Goal: Task Accomplishment & Management: Contribute content

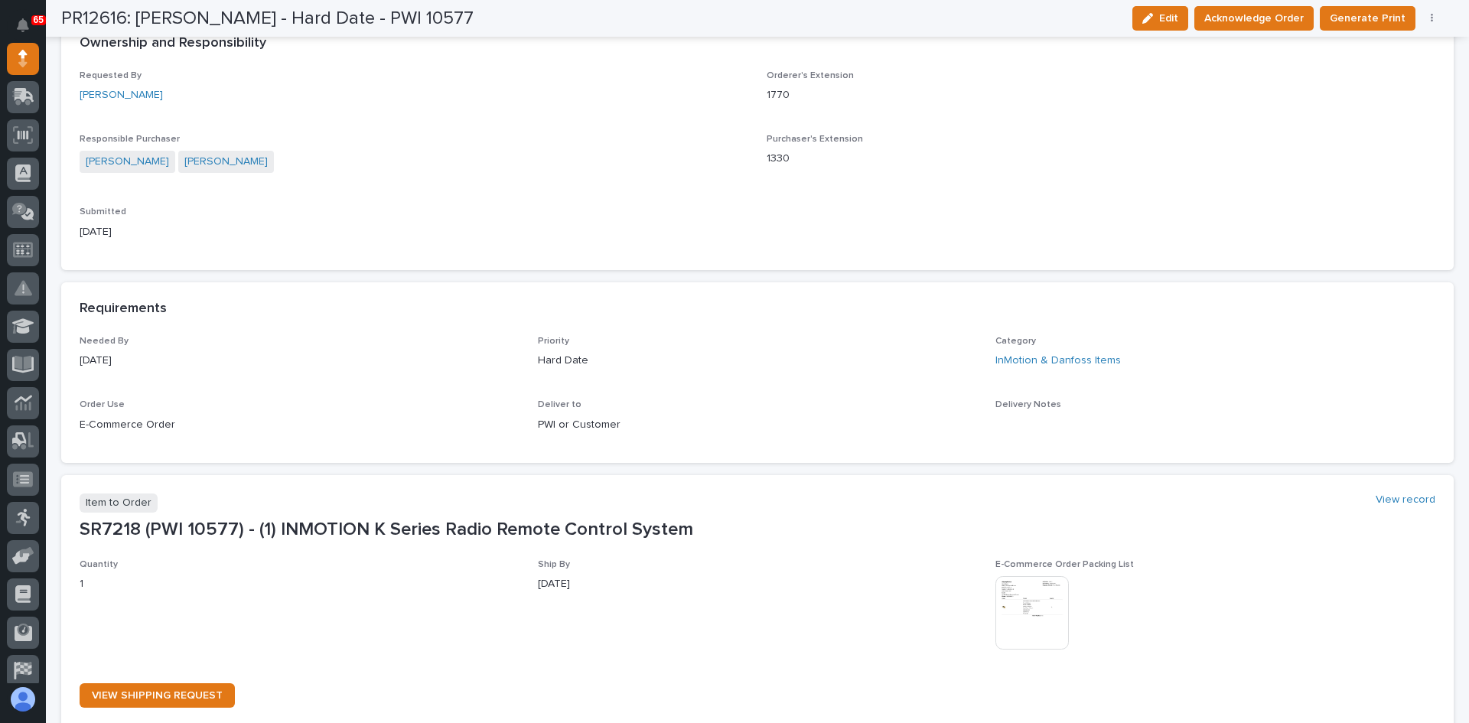
scroll to position [459, 0]
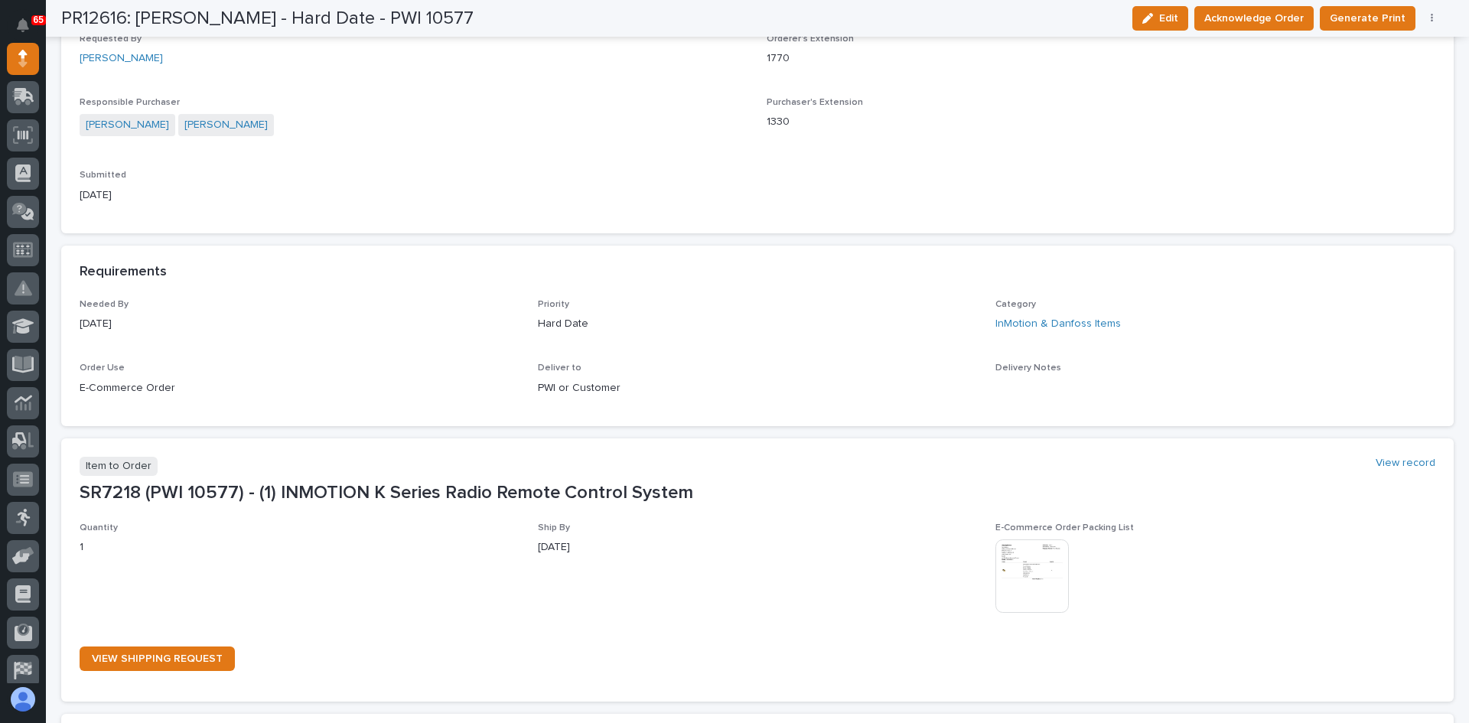
click at [1022, 569] on img at bounding box center [1031, 575] width 73 height 73
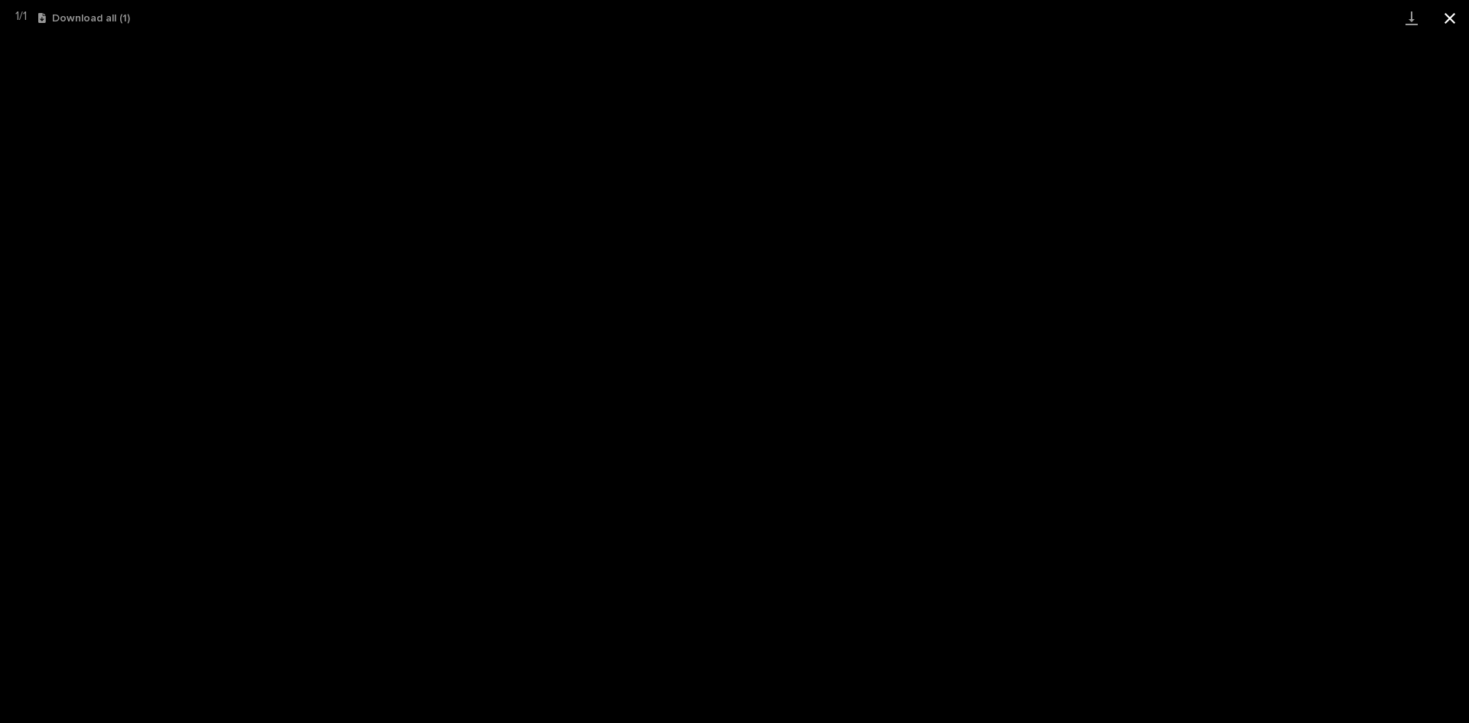
click at [1456, 18] on button "Close gallery" at bounding box center [1450, 18] width 38 height 36
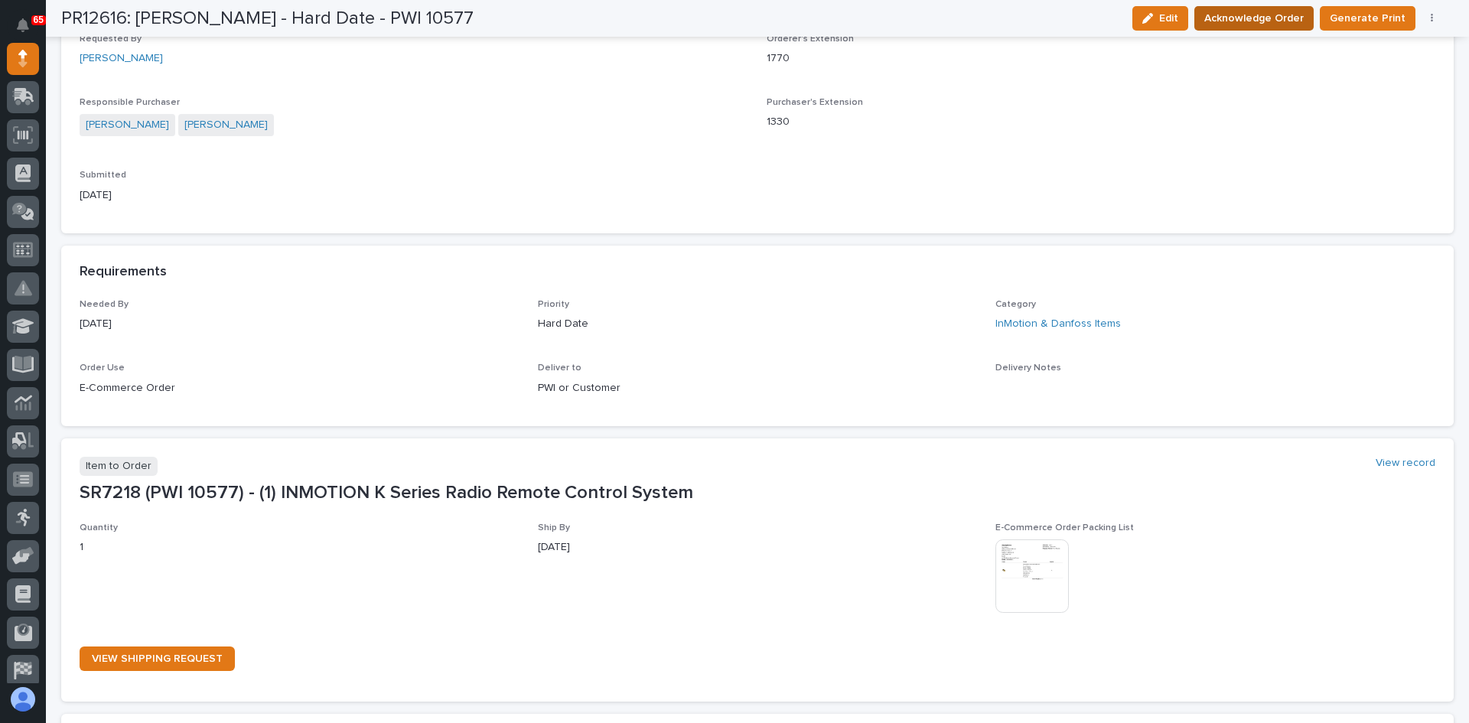
click at [1262, 19] on span "Acknowledge Order" at bounding box center [1253, 18] width 99 height 18
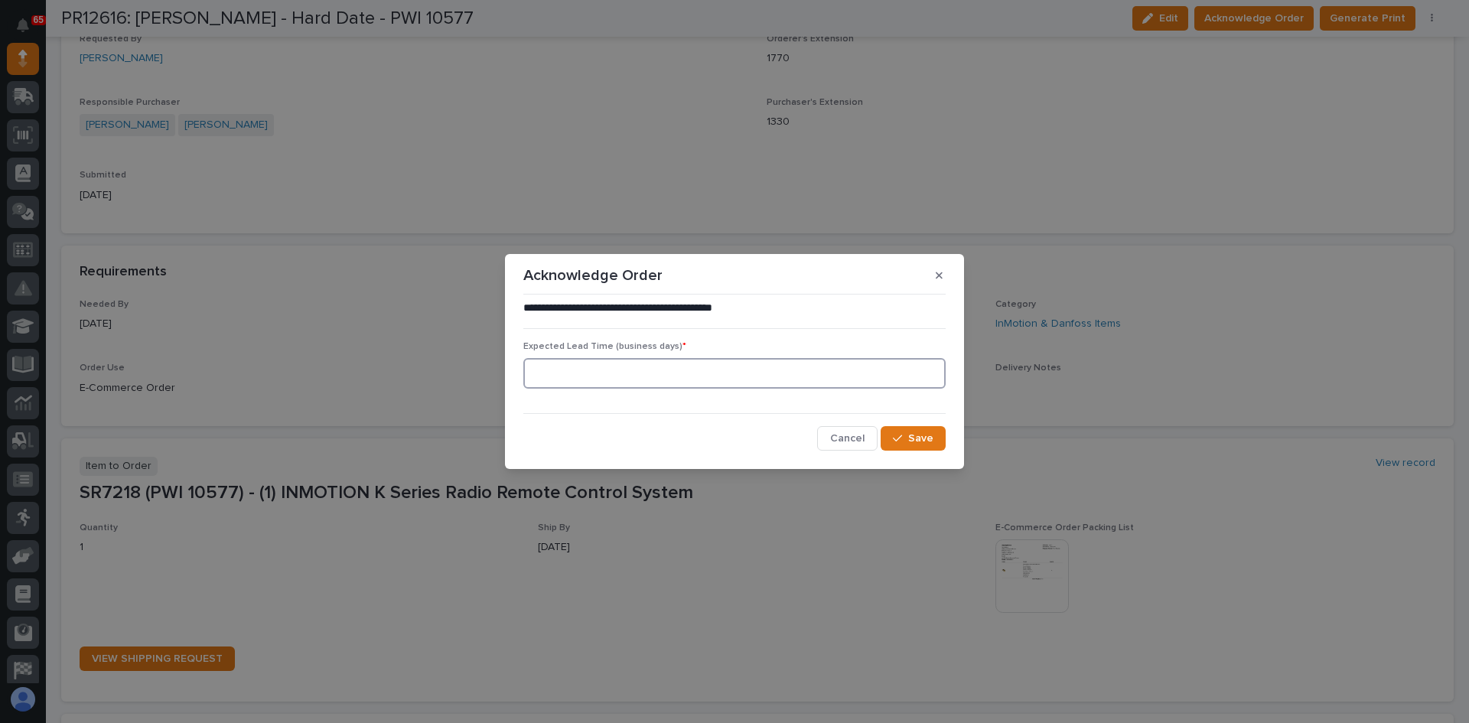
click at [591, 372] on input at bounding box center [734, 373] width 422 height 31
type input "1"
click at [912, 437] on span "Save" at bounding box center [920, 439] width 25 height 14
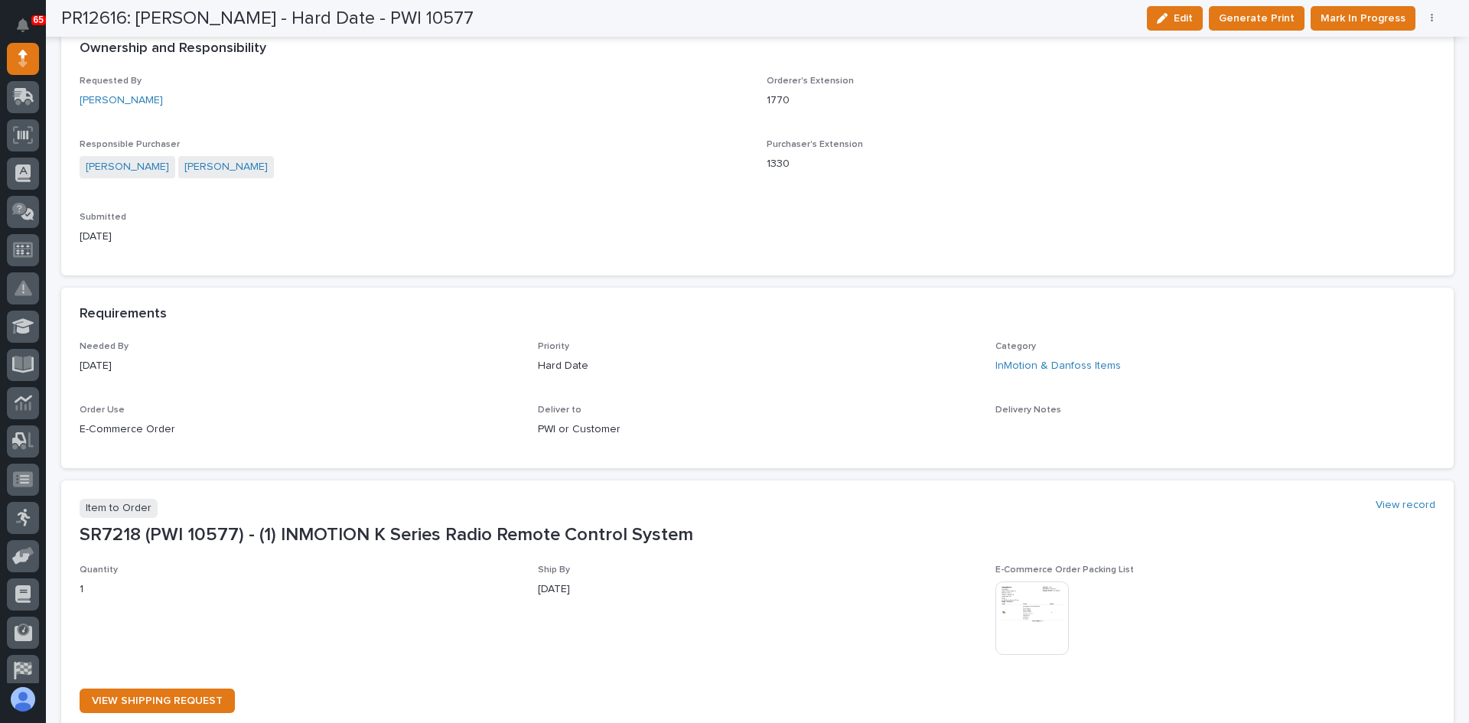
scroll to position [591, 0]
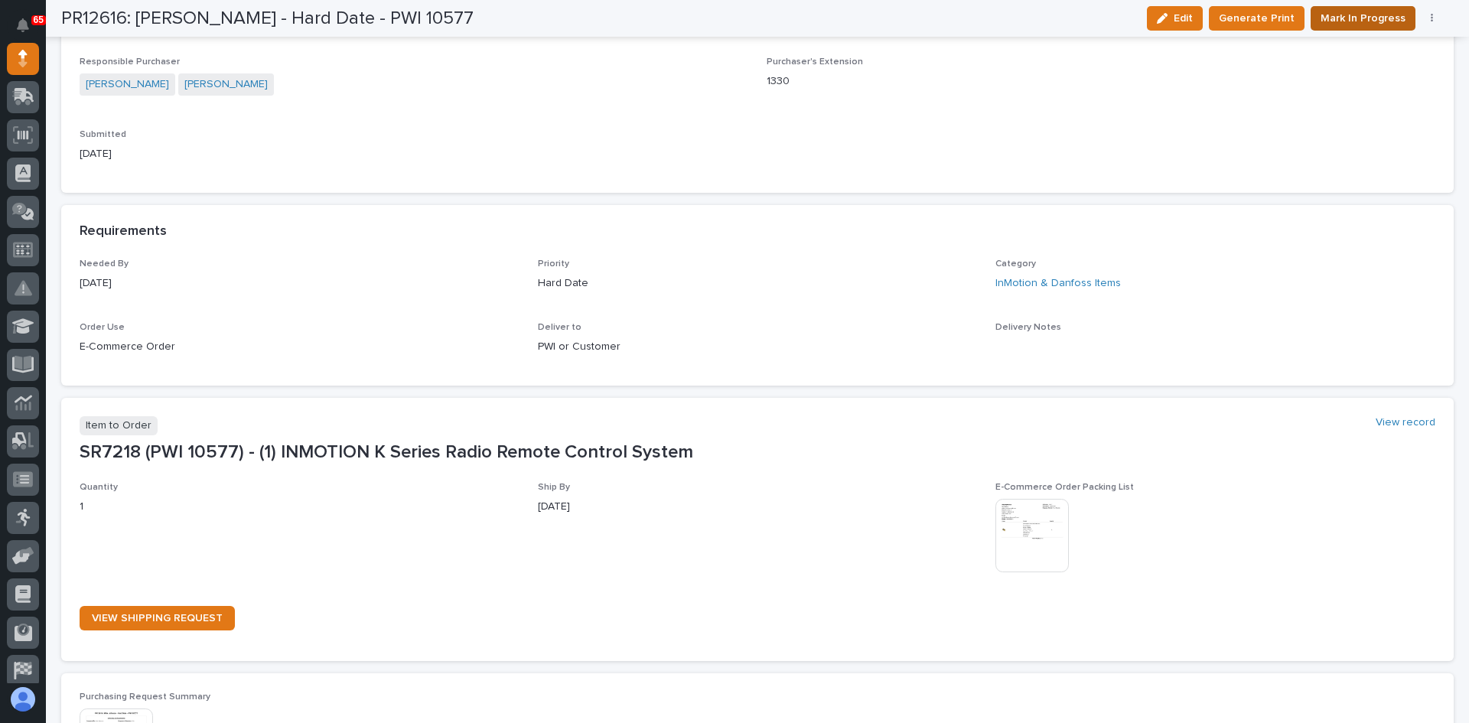
click at [1339, 17] on span "Mark In Progress" at bounding box center [1363, 18] width 85 height 18
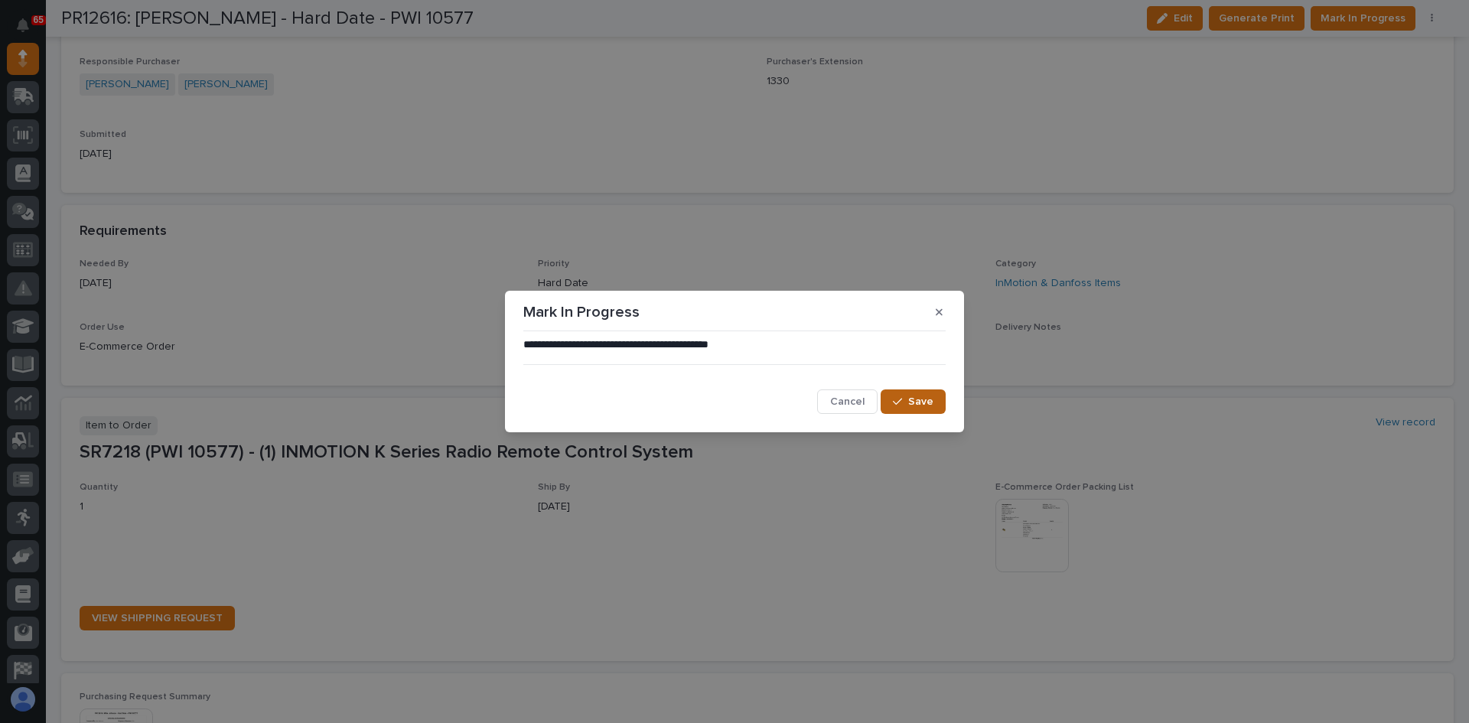
click at [925, 395] on span "Save" at bounding box center [920, 402] width 25 height 14
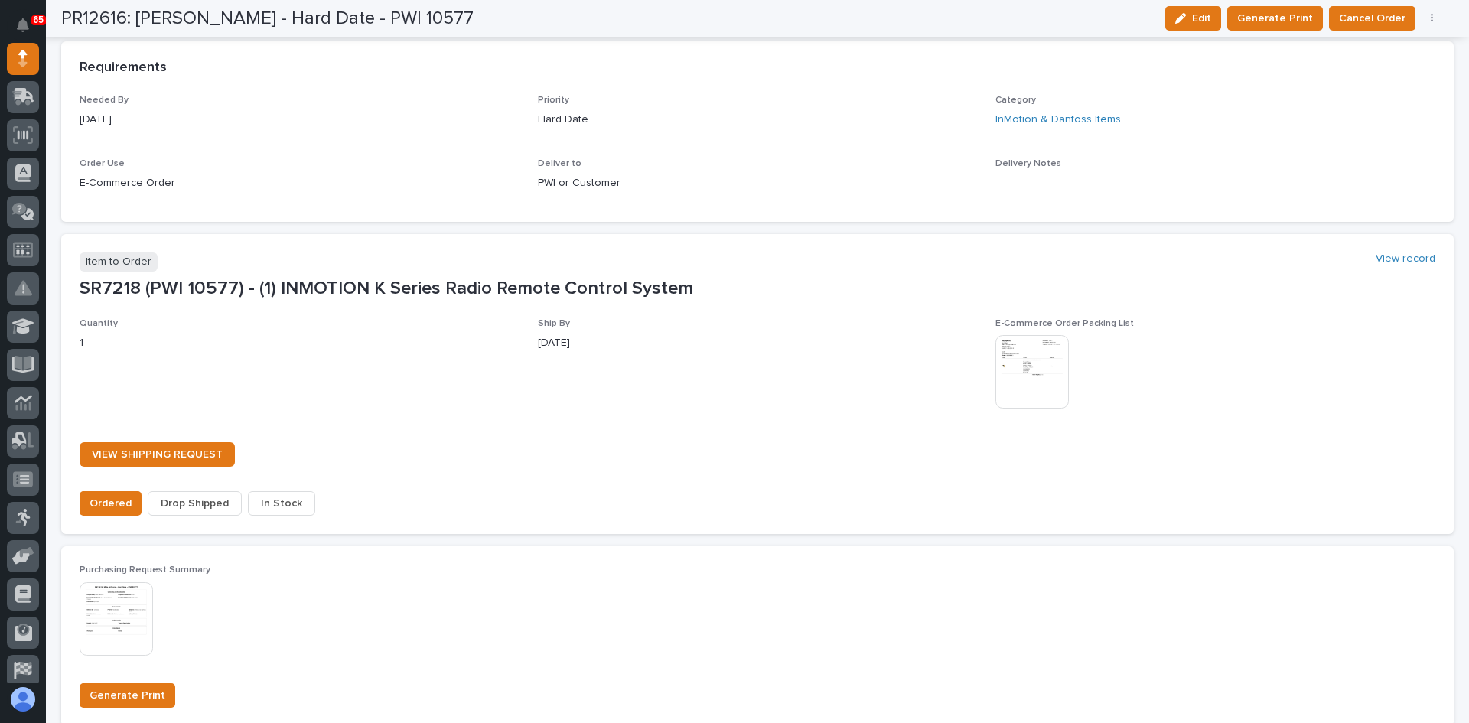
scroll to position [914, 0]
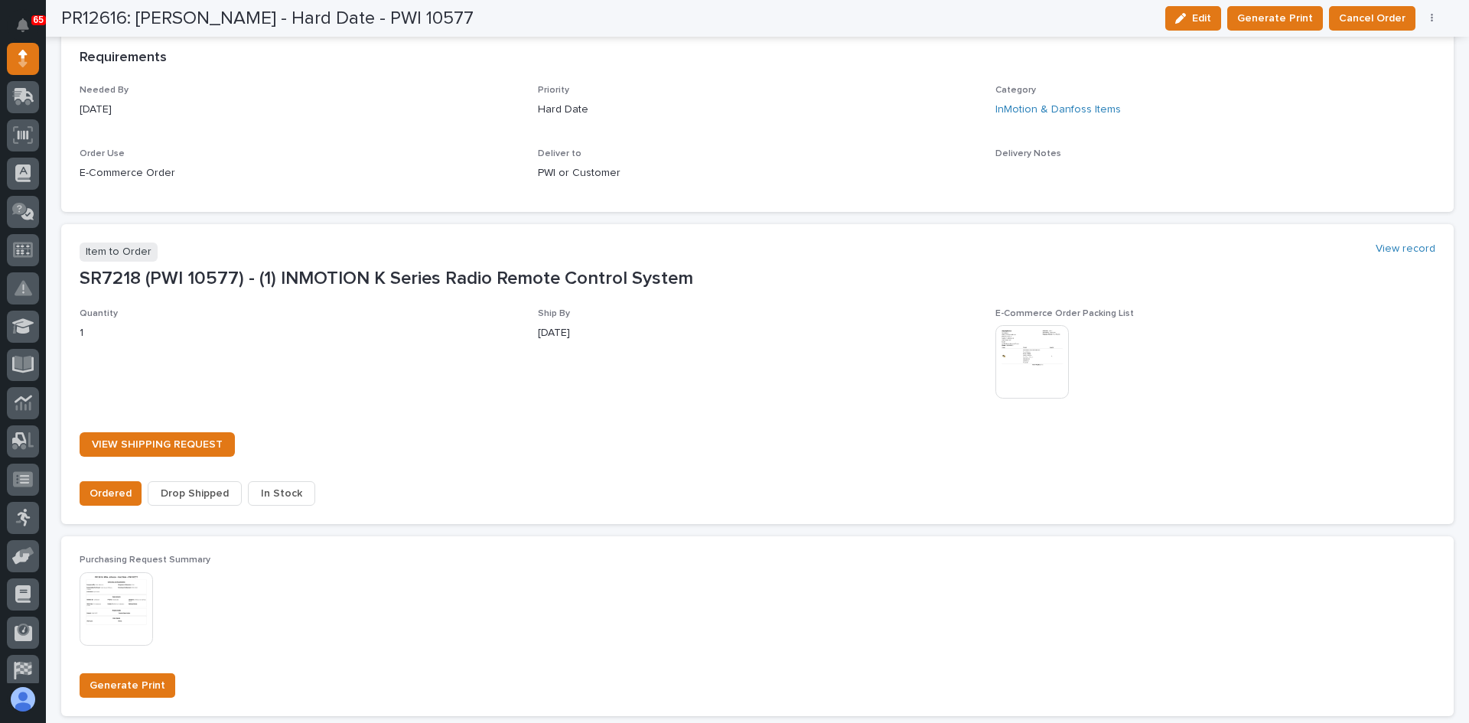
click at [272, 490] on span "In Stock" at bounding box center [281, 493] width 41 height 18
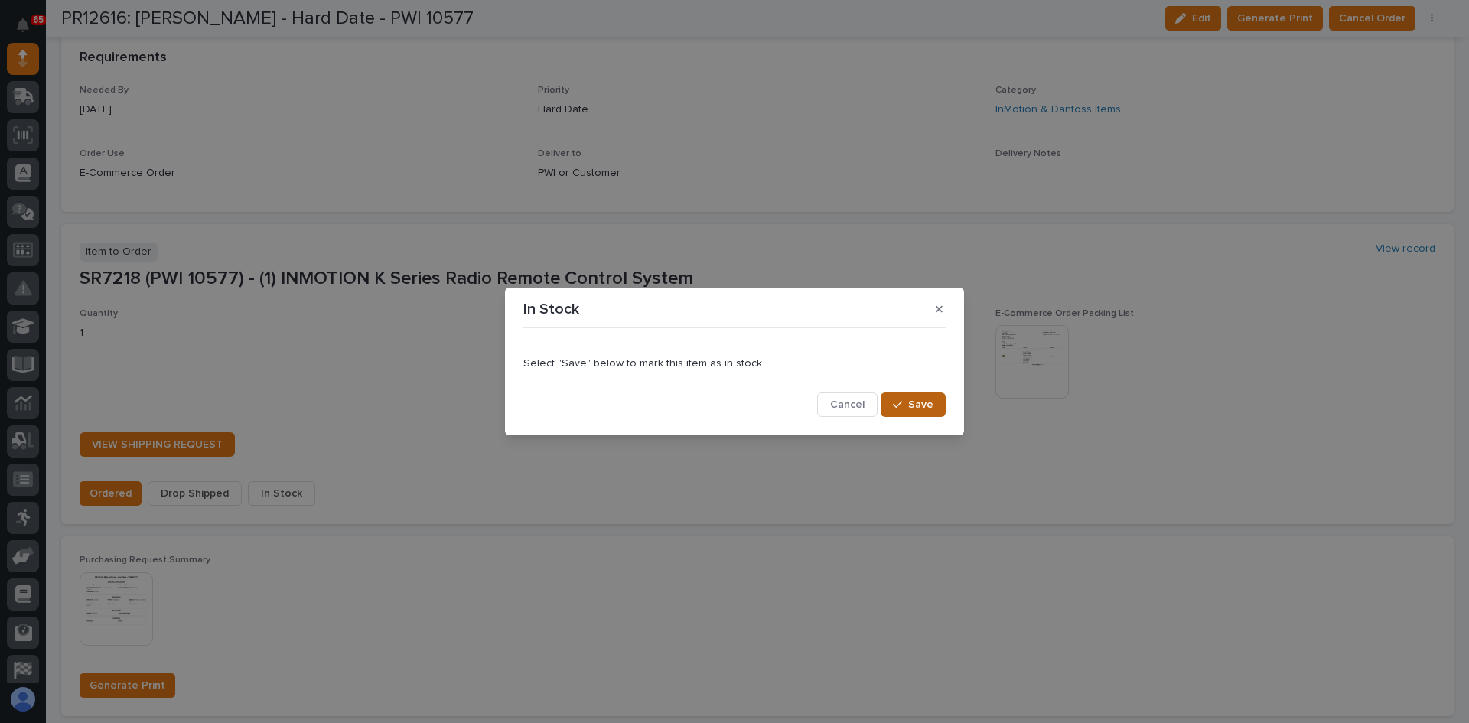
click at [913, 408] on span "Save" at bounding box center [920, 405] width 25 height 14
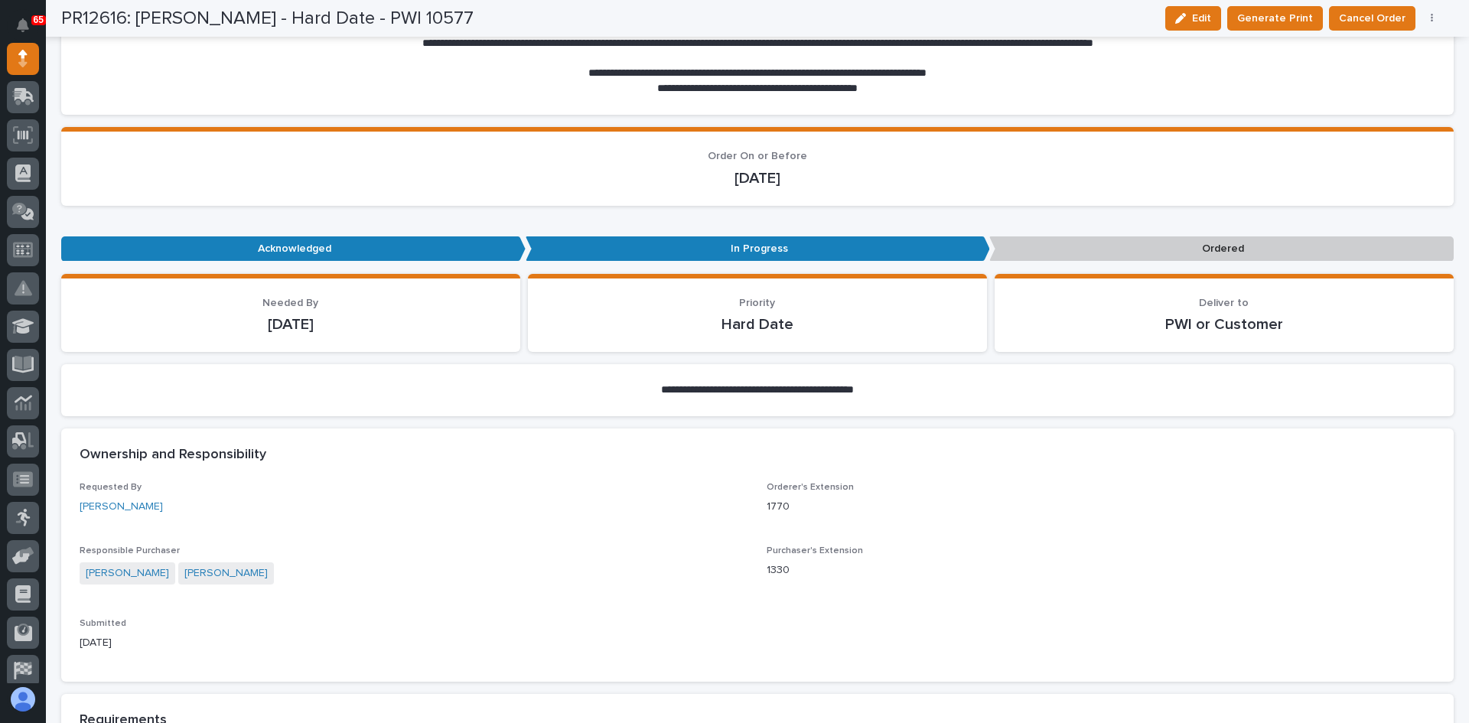
scroll to position [213, 0]
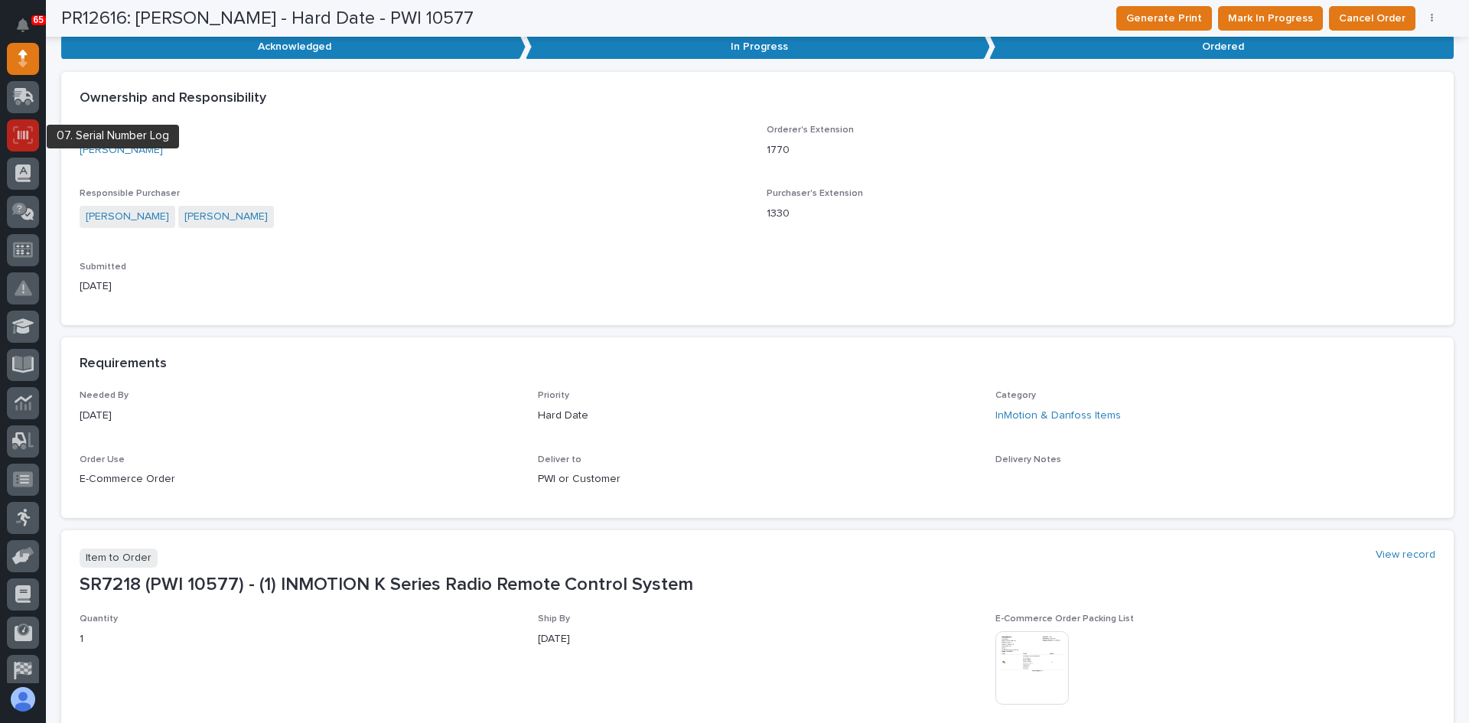
click at [24, 132] on icon at bounding box center [23, 134] width 11 height 9
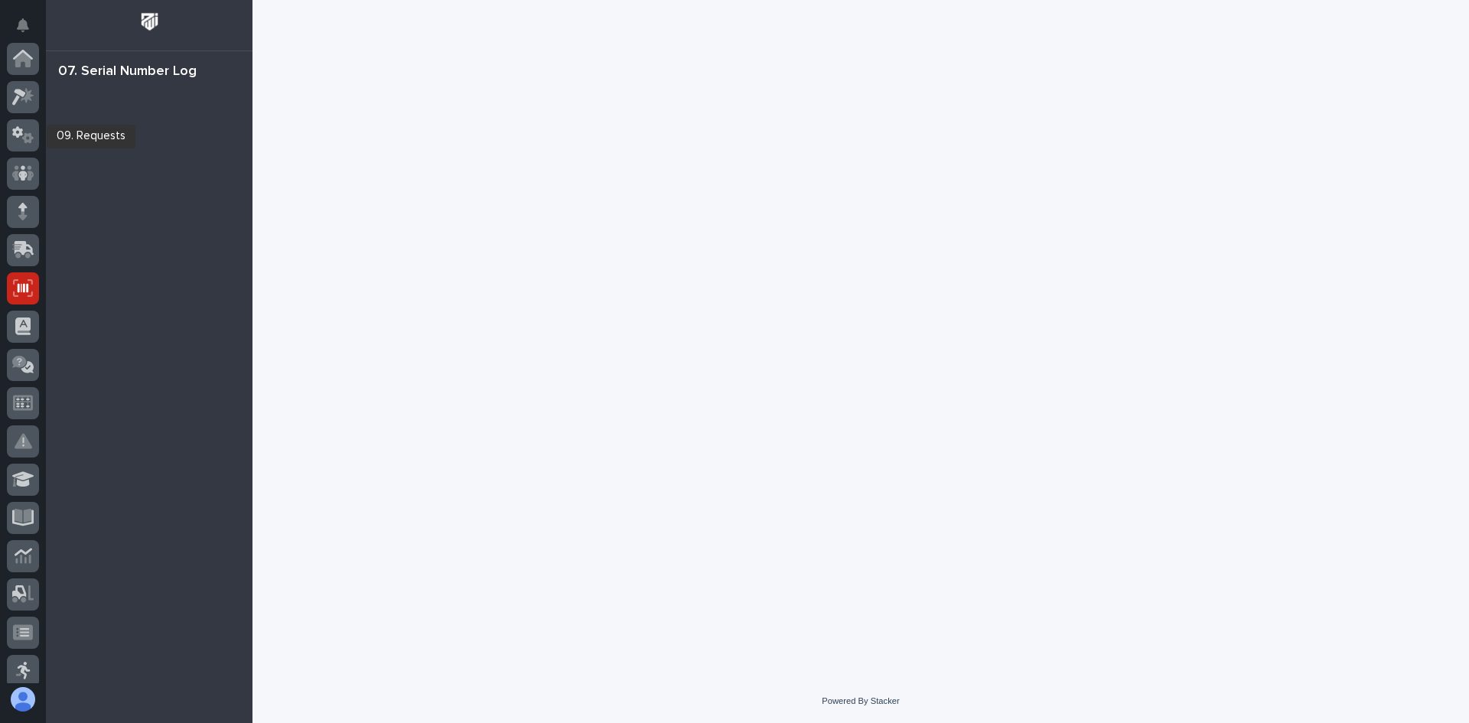
scroll to position [230, 0]
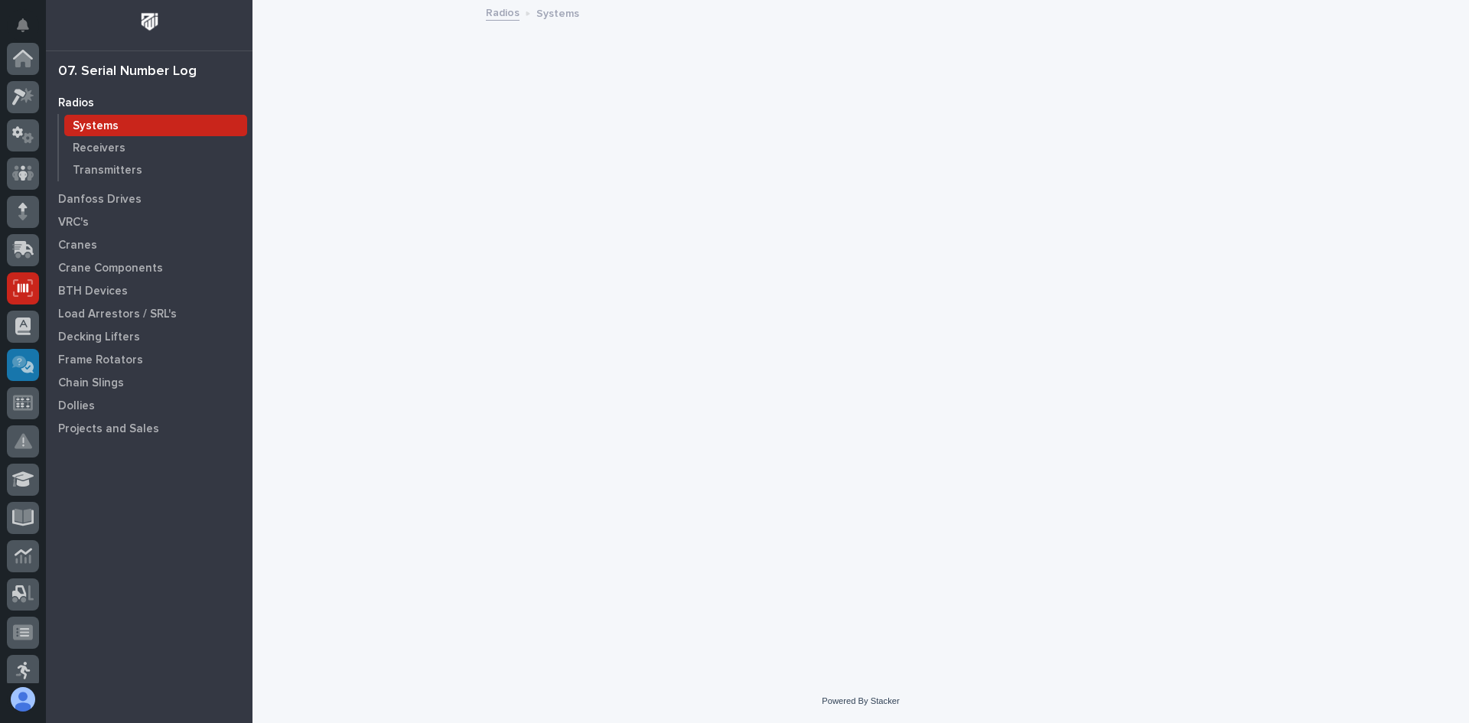
scroll to position [230, 0]
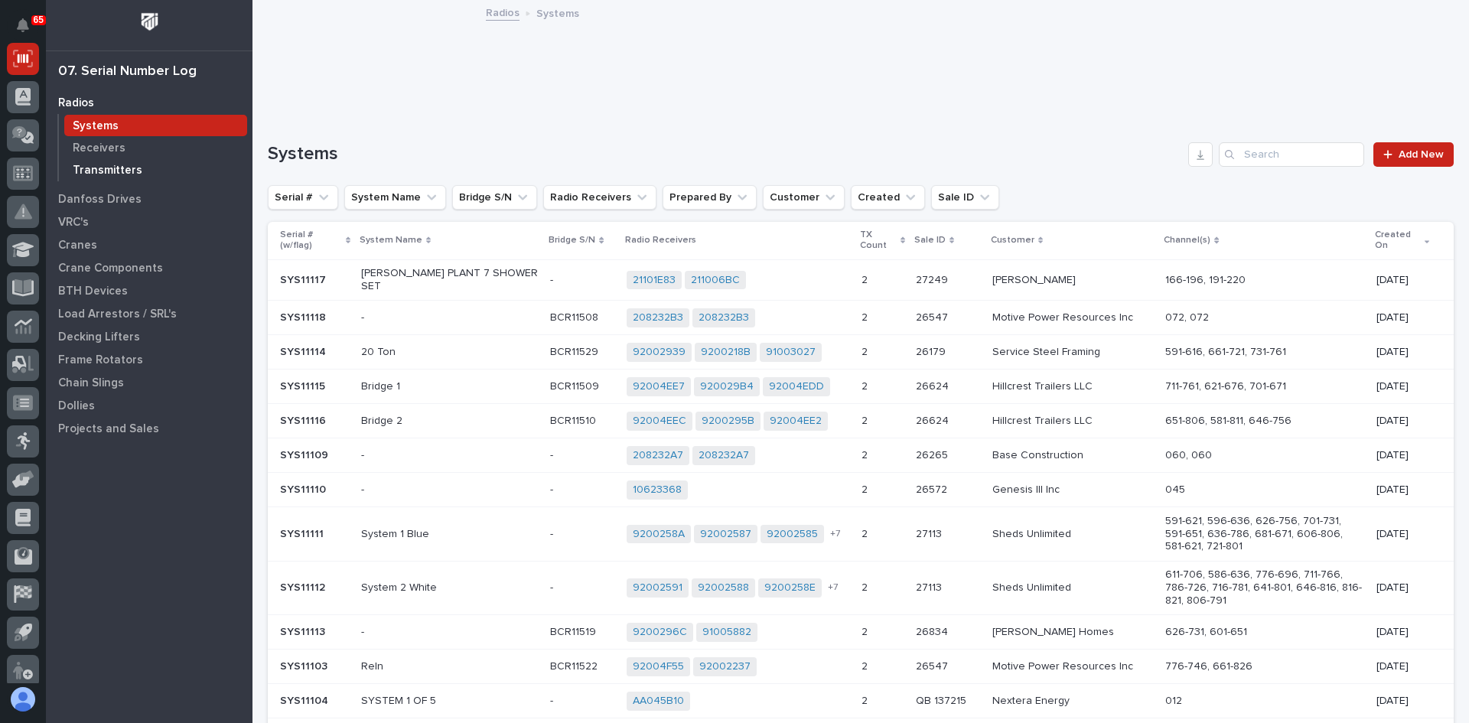
click at [109, 165] on p "Transmitters" at bounding box center [108, 171] width 70 height 14
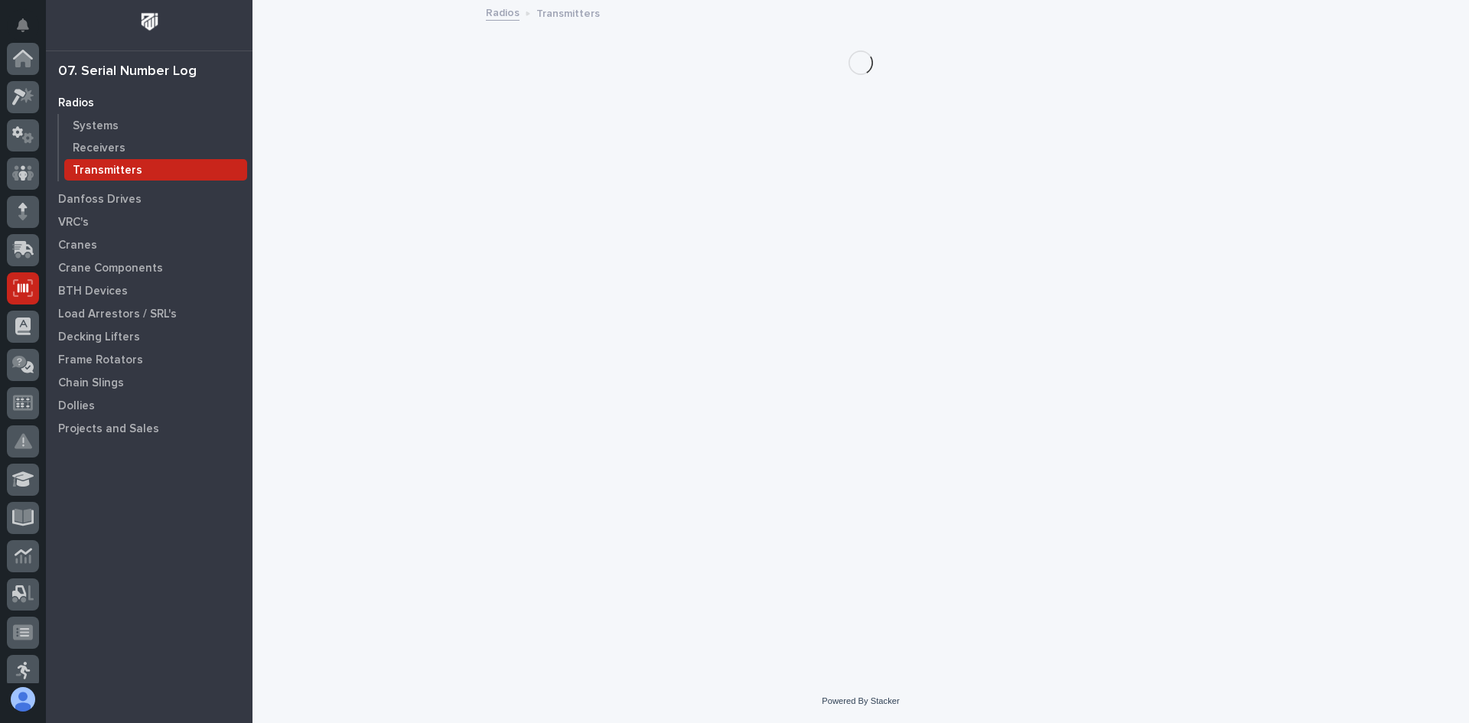
scroll to position [230, 0]
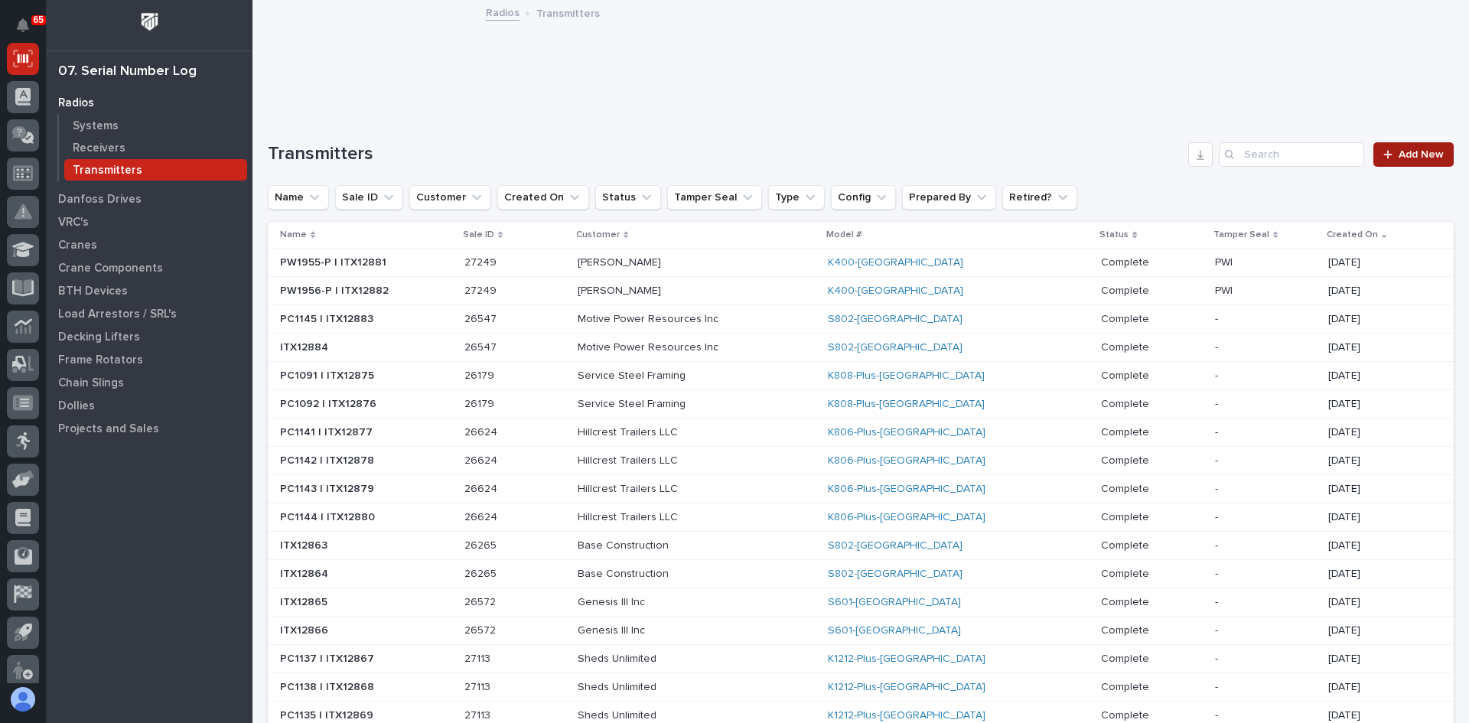
click at [1399, 153] on span "Add New" at bounding box center [1421, 154] width 45 height 11
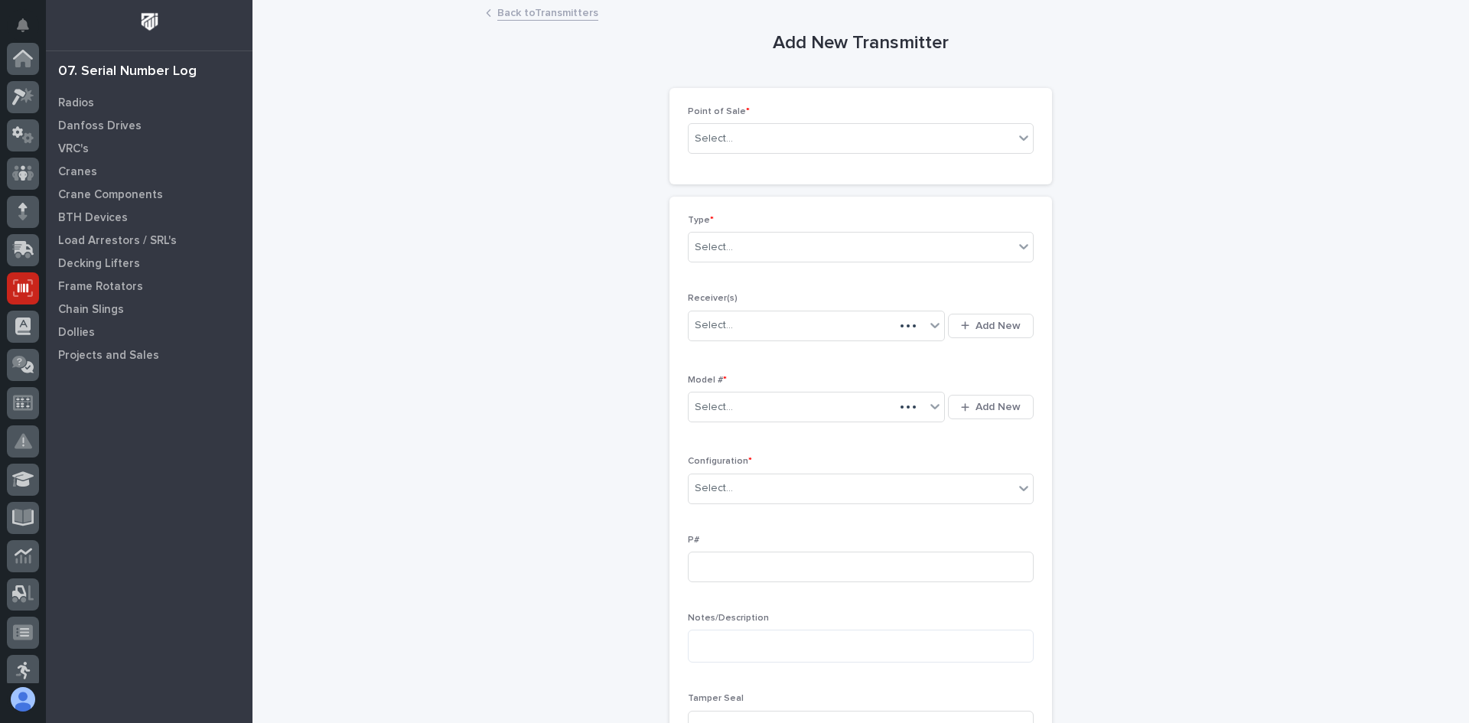
scroll to position [230, 0]
click at [755, 134] on div "Select..." at bounding box center [851, 138] width 325 height 25
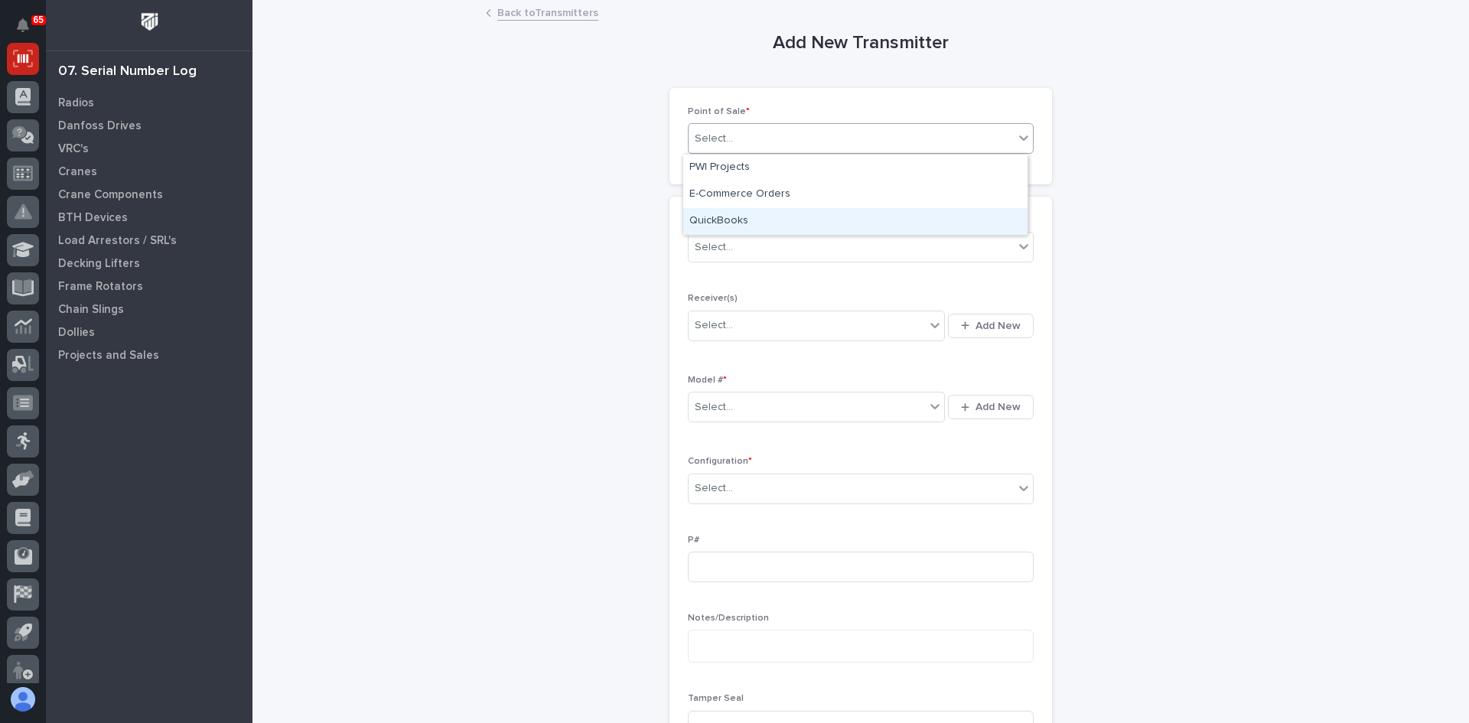
click at [723, 218] on div "QuickBooks" at bounding box center [855, 221] width 344 height 27
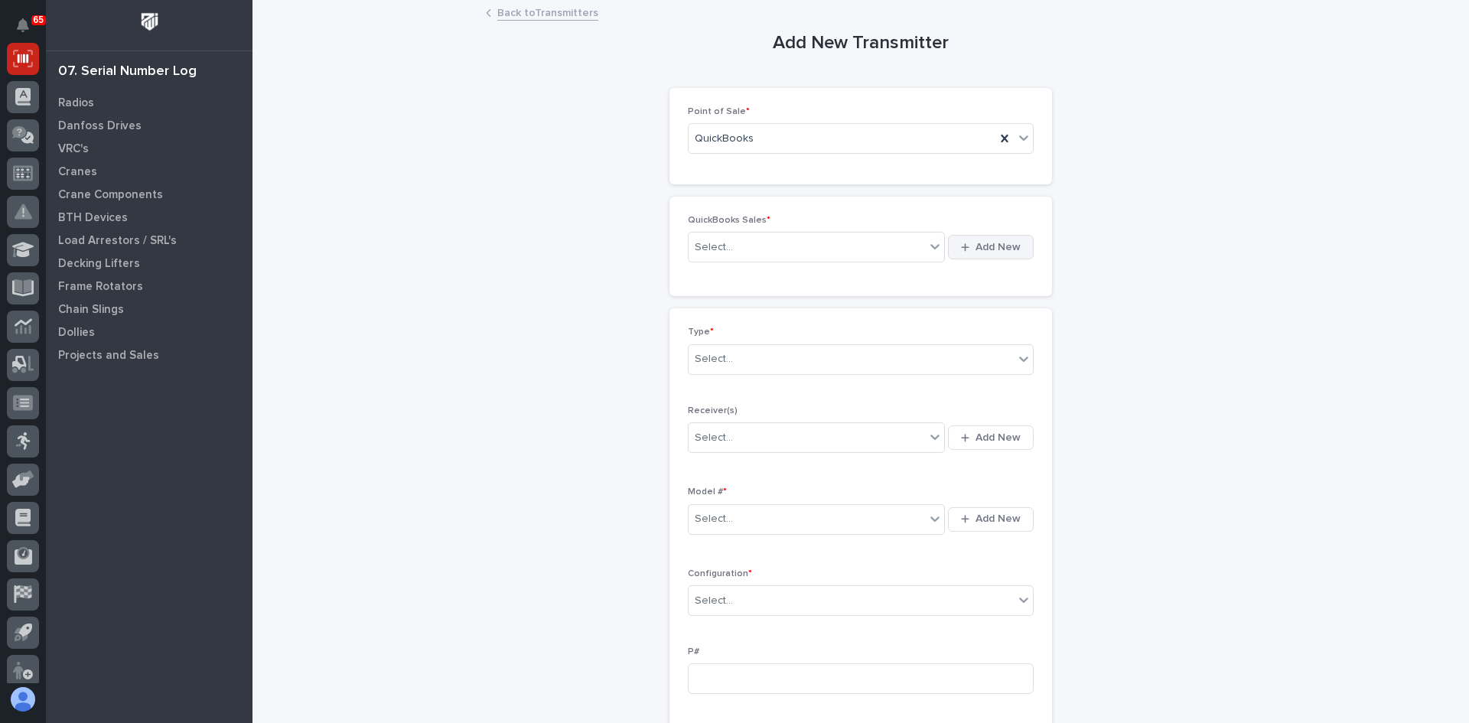
click at [989, 251] on span "Add New" at bounding box center [998, 247] width 45 height 14
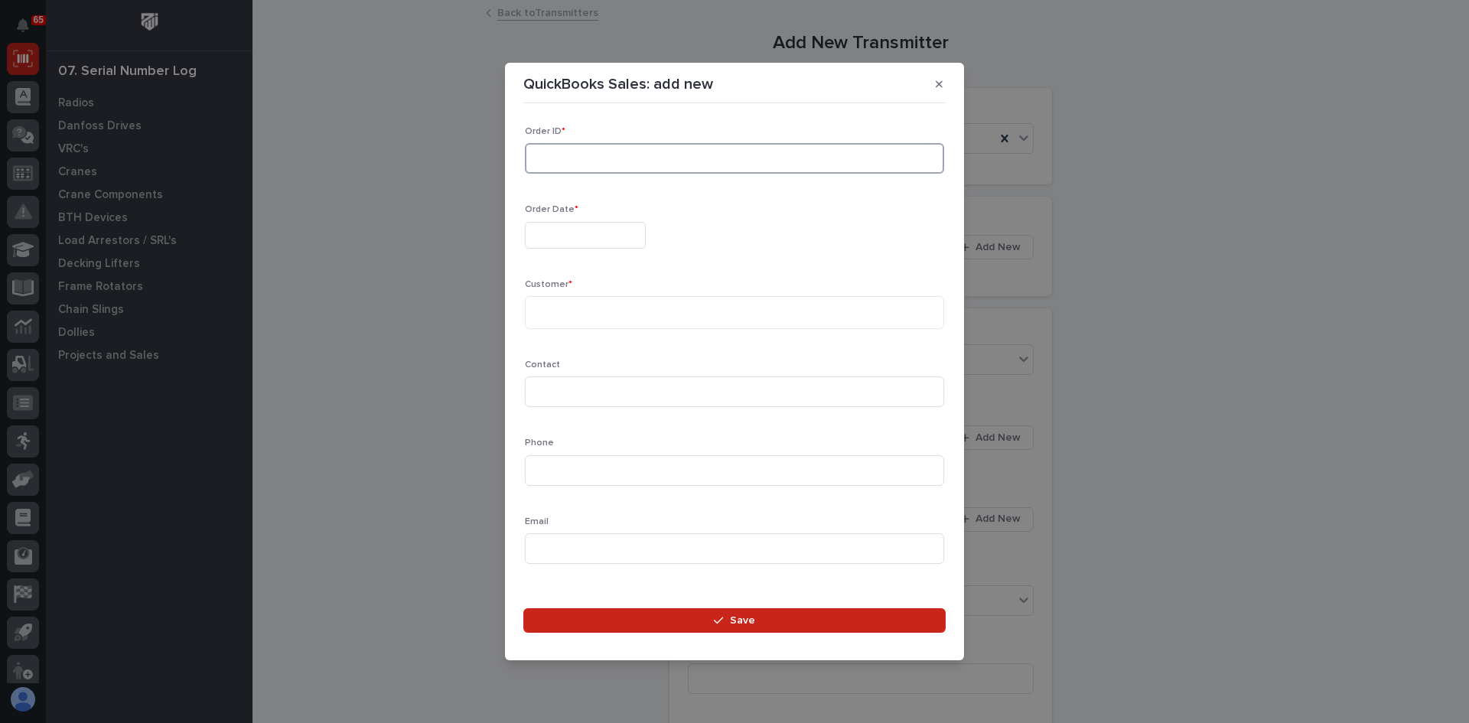
click at [552, 153] on input at bounding box center [734, 158] width 419 height 31
type input "137294"
click at [551, 230] on input "text" at bounding box center [585, 235] width 121 height 27
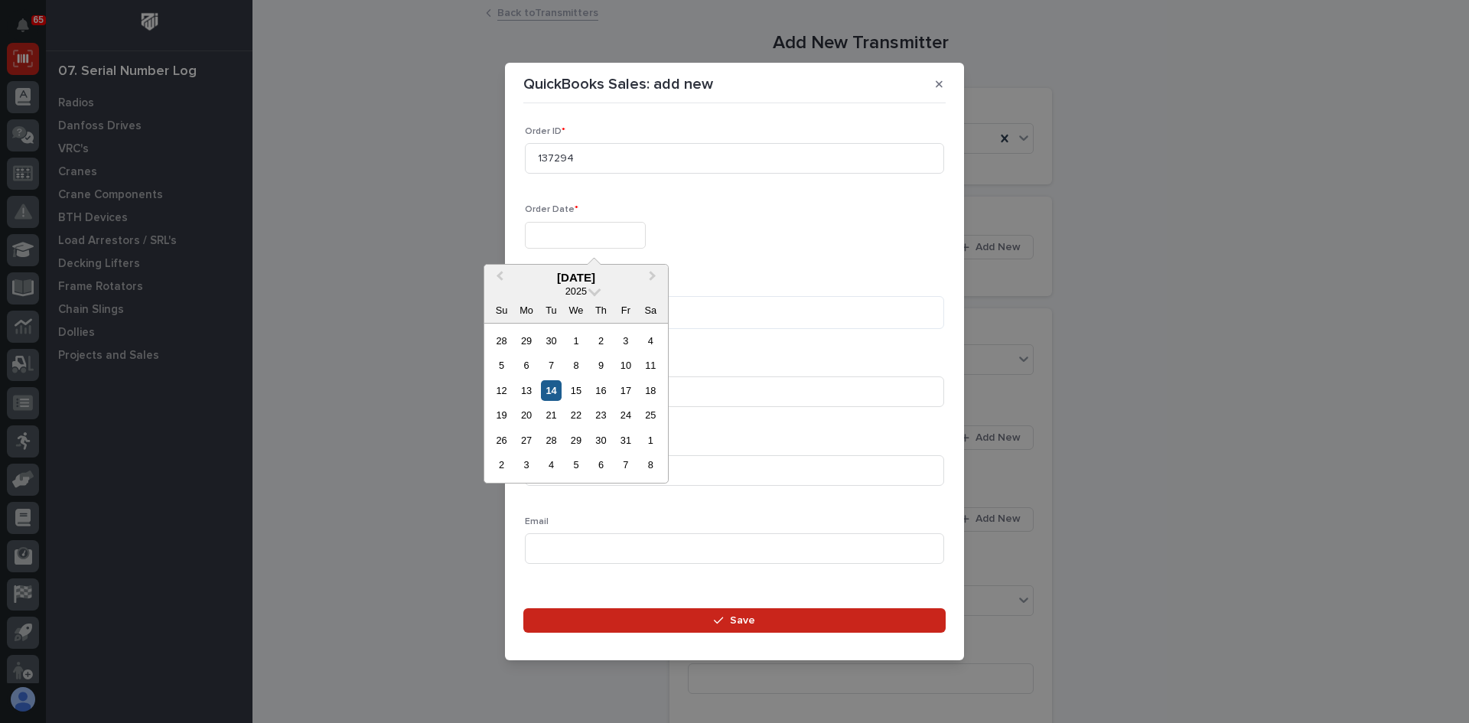
click at [553, 389] on div "14" at bounding box center [551, 390] width 21 height 21
type input "**********"
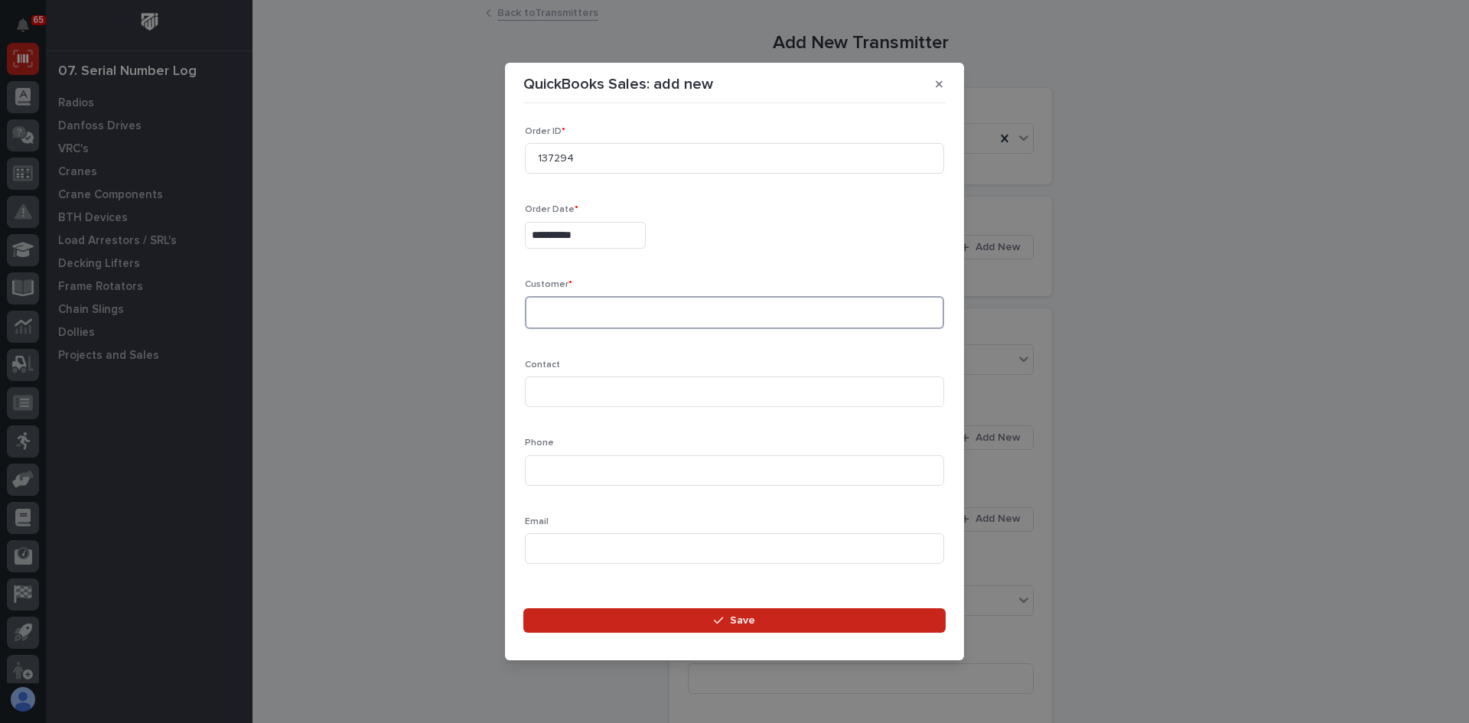
click at [539, 310] on textarea at bounding box center [734, 312] width 419 height 33
type textarea "**********"
click at [547, 383] on input at bounding box center [734, 391] width 419 height 31
type input "[PERSON_NAME]"
click at [559, 467] on input at bounding box center [734, 470] width 419 height 31
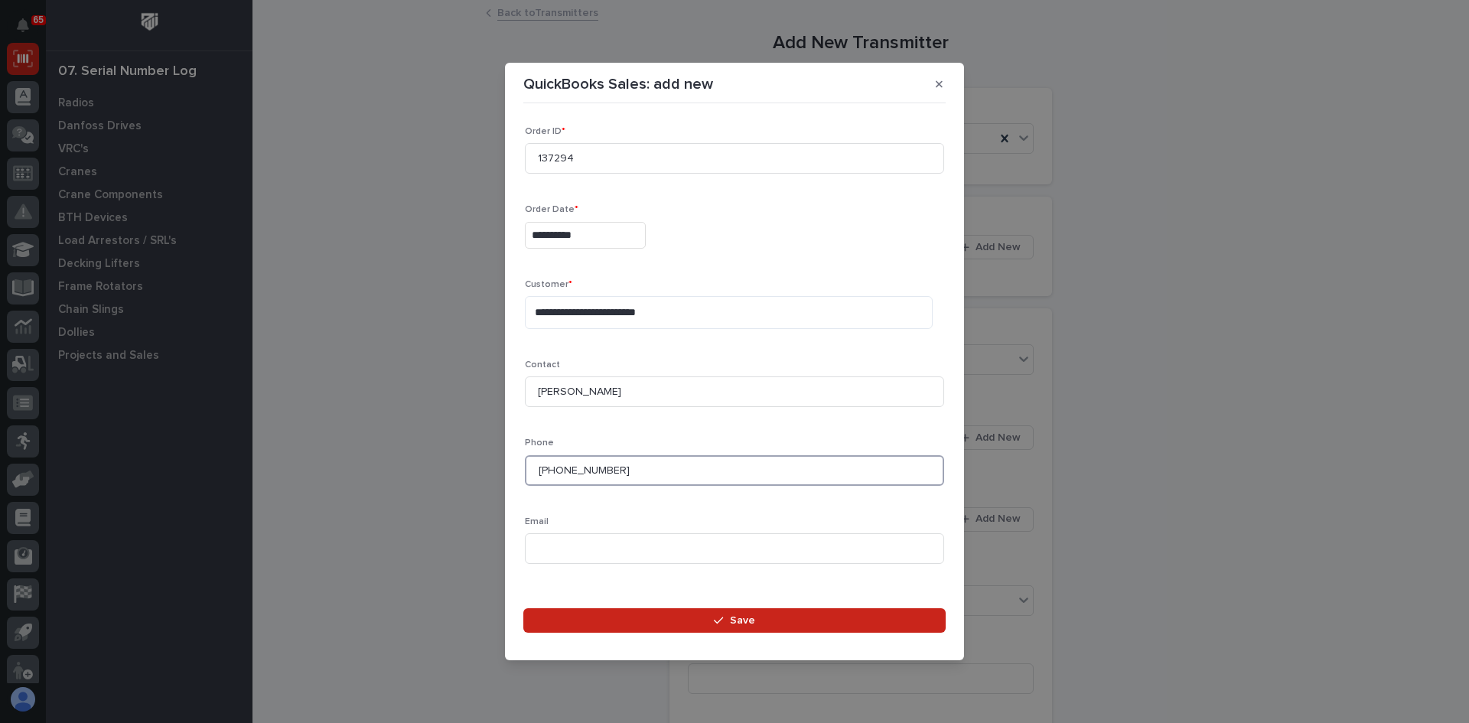
type input "[PHONE_NUMBER]"
paste input "[PERSON_NAME][EMAIL_ADDRESS][DOMAIN_NAME]"
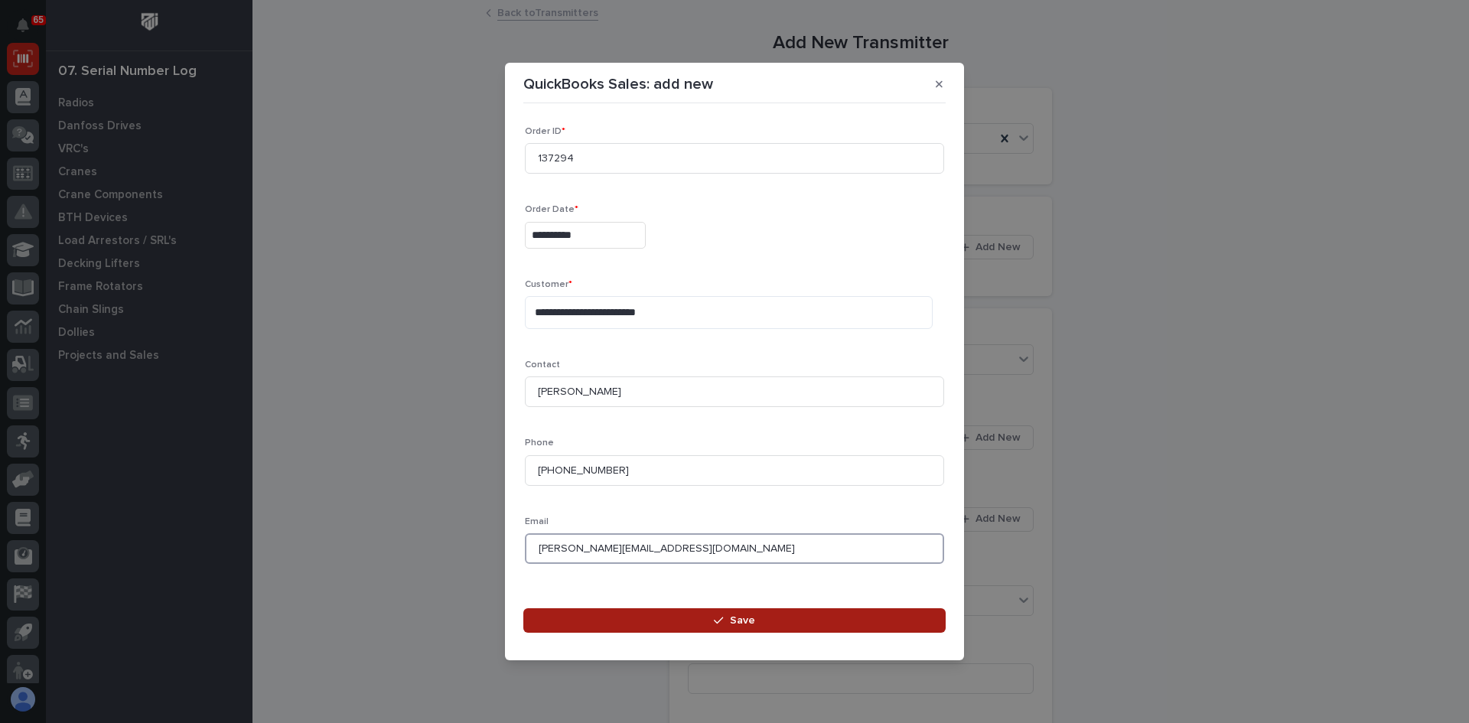
type input "[PERSON_NAME][EMAIL_ADDRESS][DOMAIN_NAME]"
click at [744, 618] on span "Save" at bounding box center [742, 621] width 25 height 14
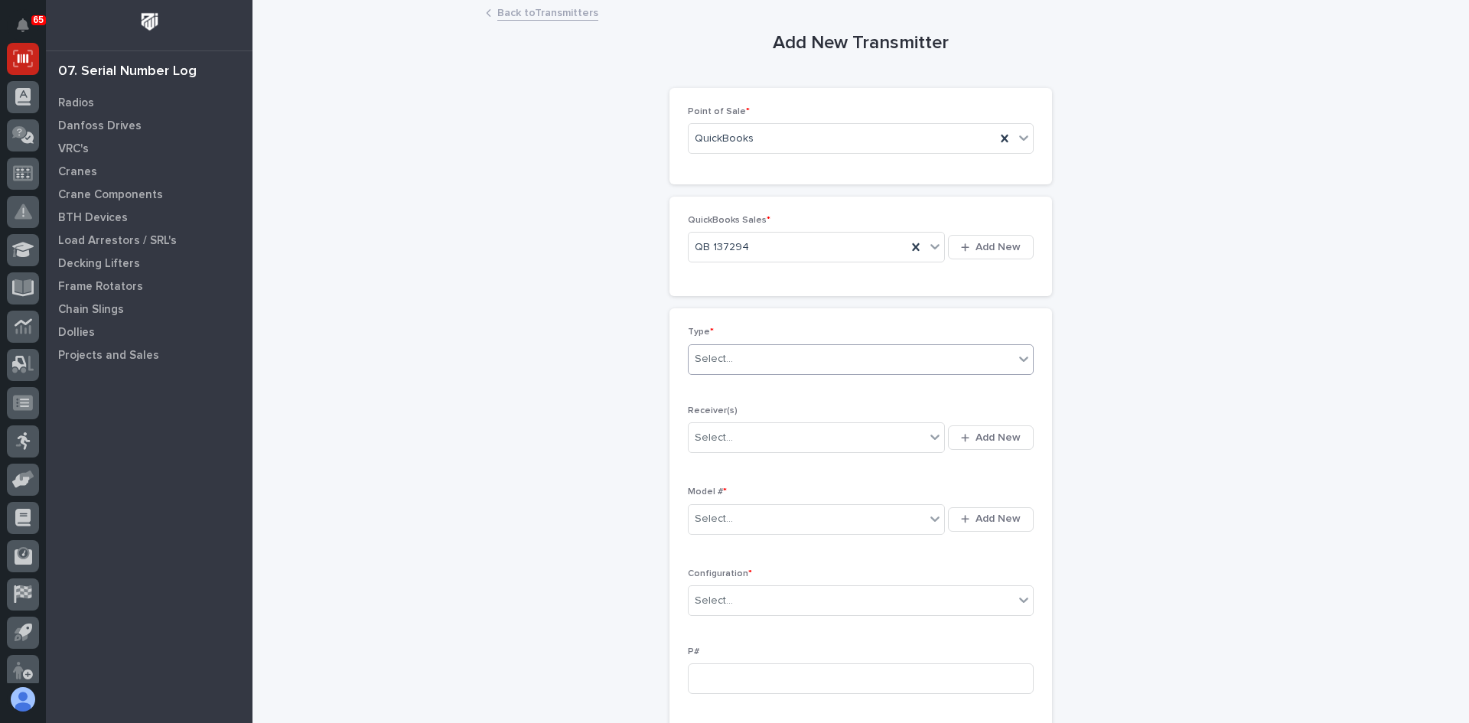
click at [754, 359] on div "Select..." at bounding box center [851, 359] width 325 height 25
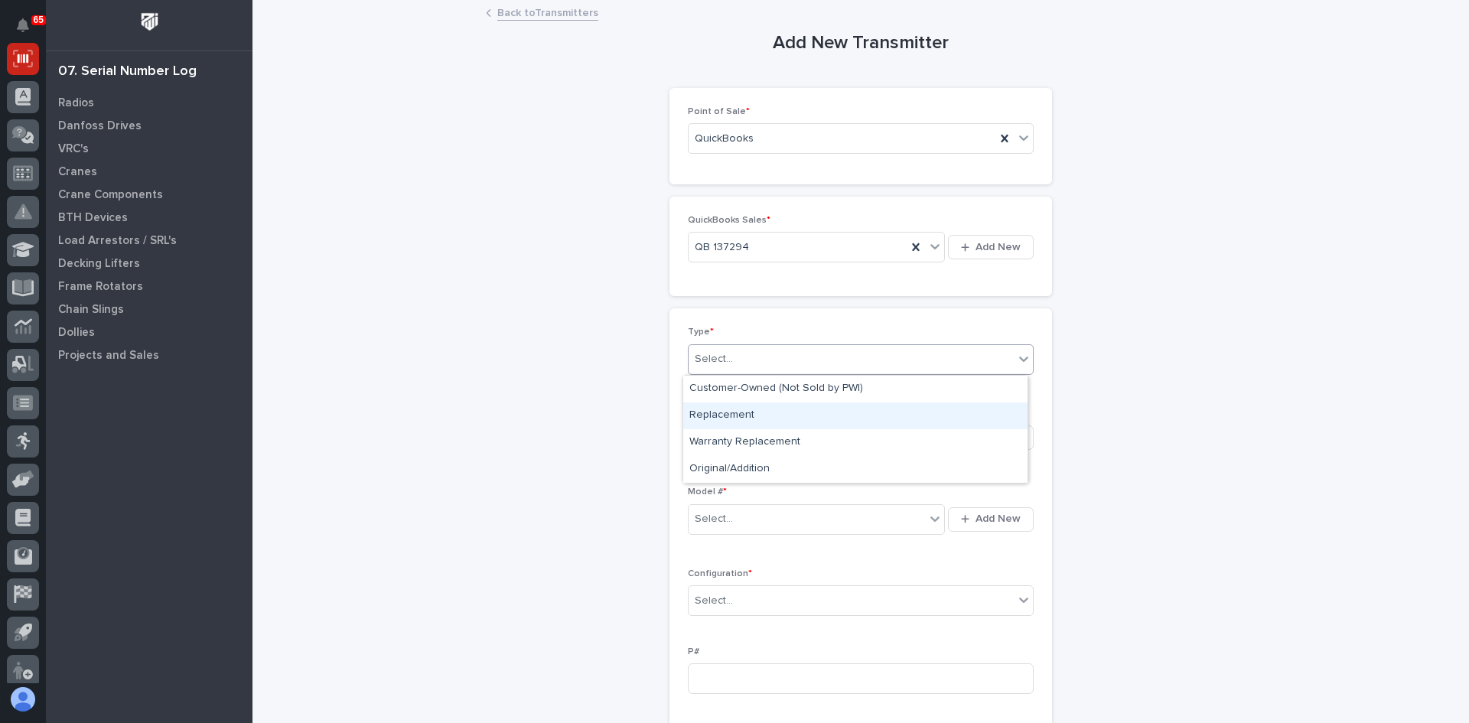
click at [731, 415] on div "Replacement" at bounding box center [855, 415] width 344 height 27
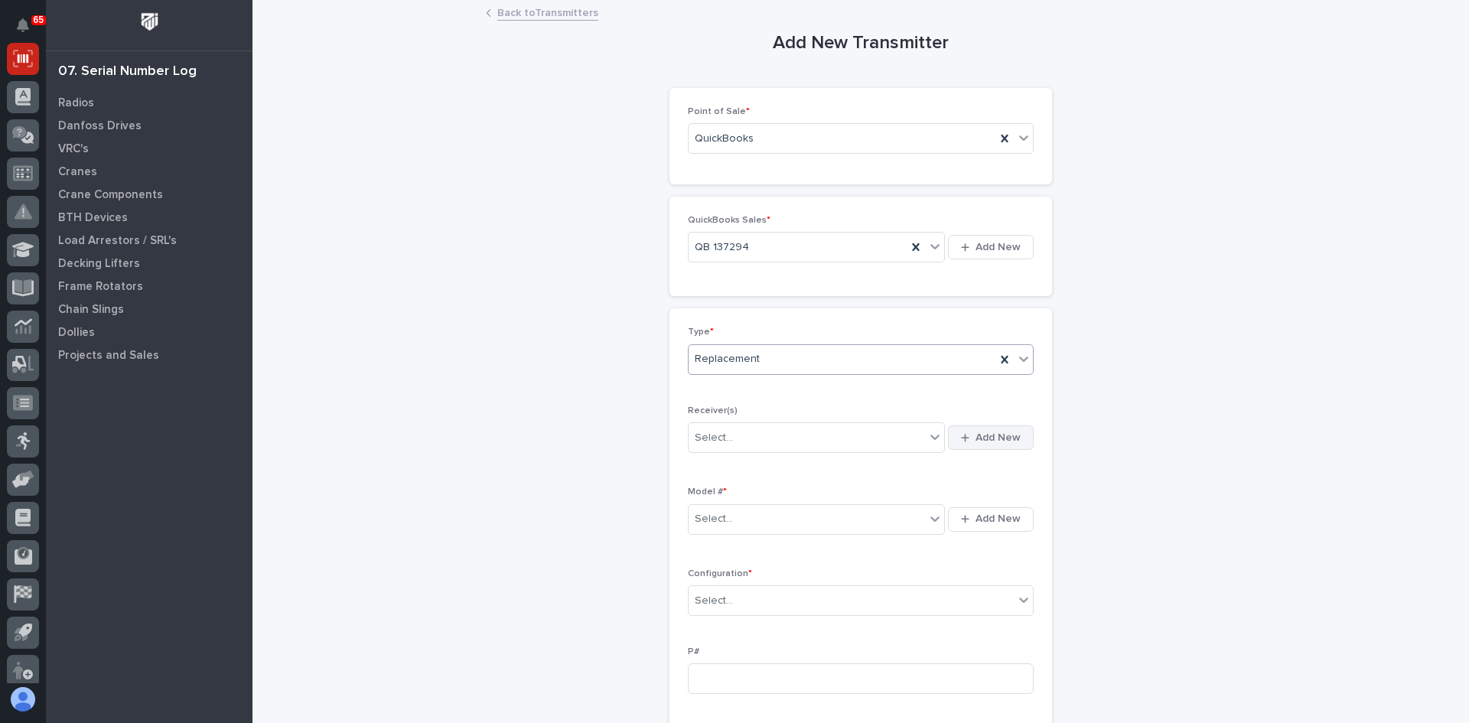
click at [1000, 438] on span "Add New" at bounding box center [998, 438] width 45 height 14
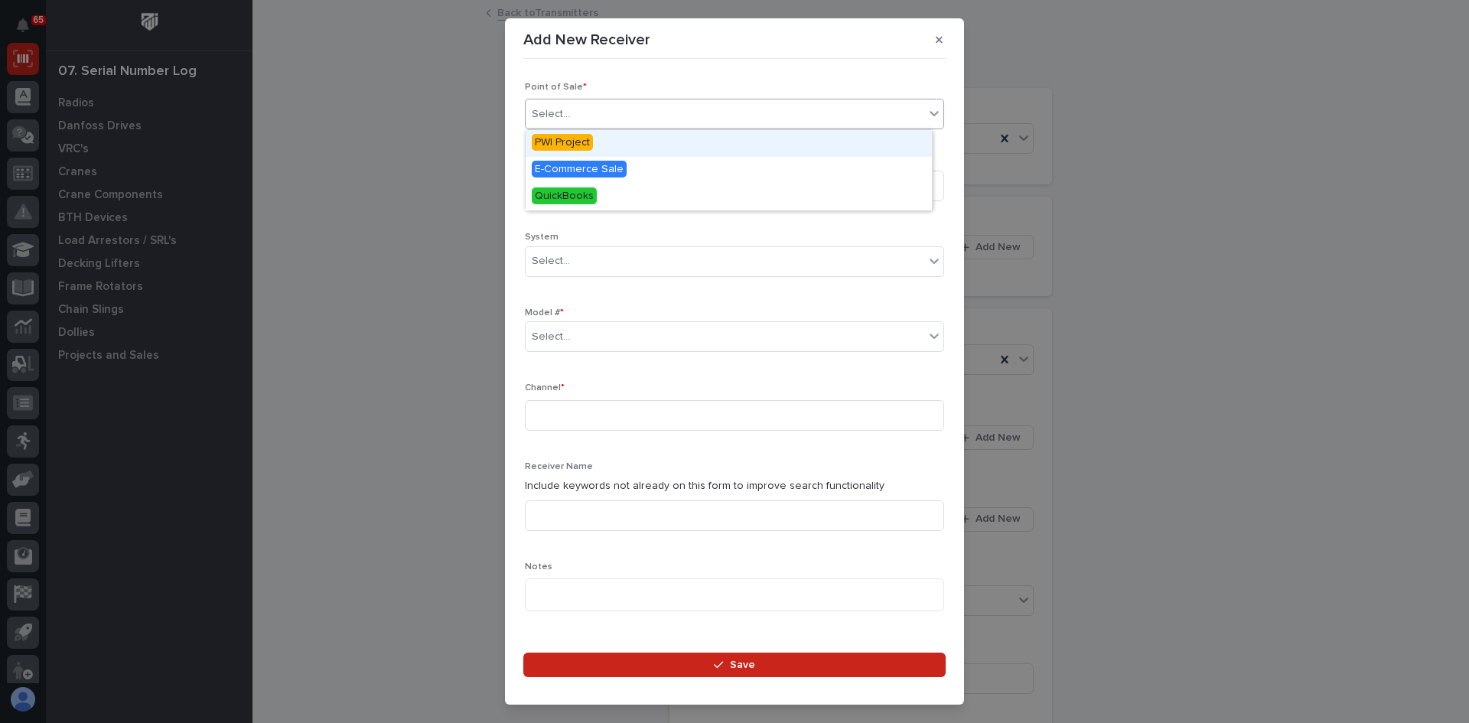
click at [581, 118] on div "Select..." at bounding box center [725, 114] width 399 height 25
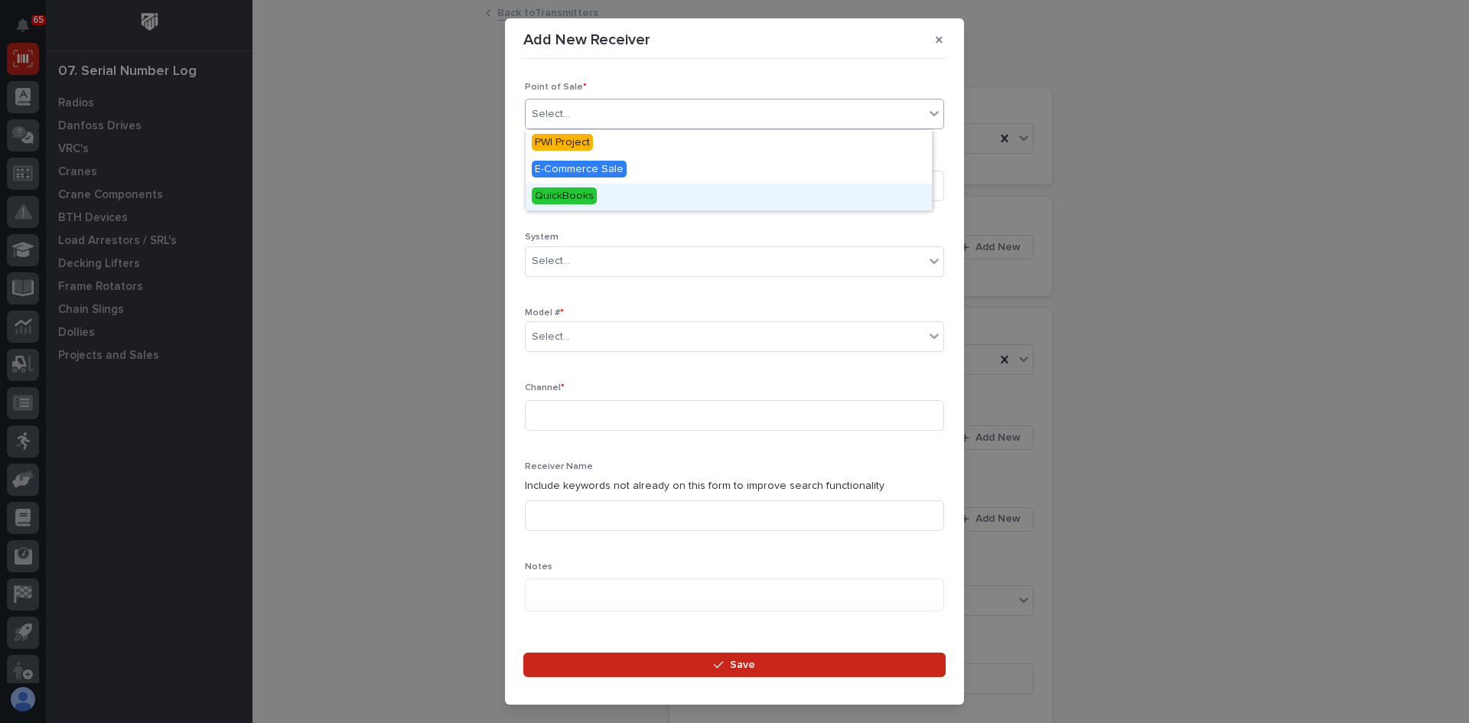
click at [565, 190] on span "QuickBooks" at bounding box center [564, 195] width 65 height 17
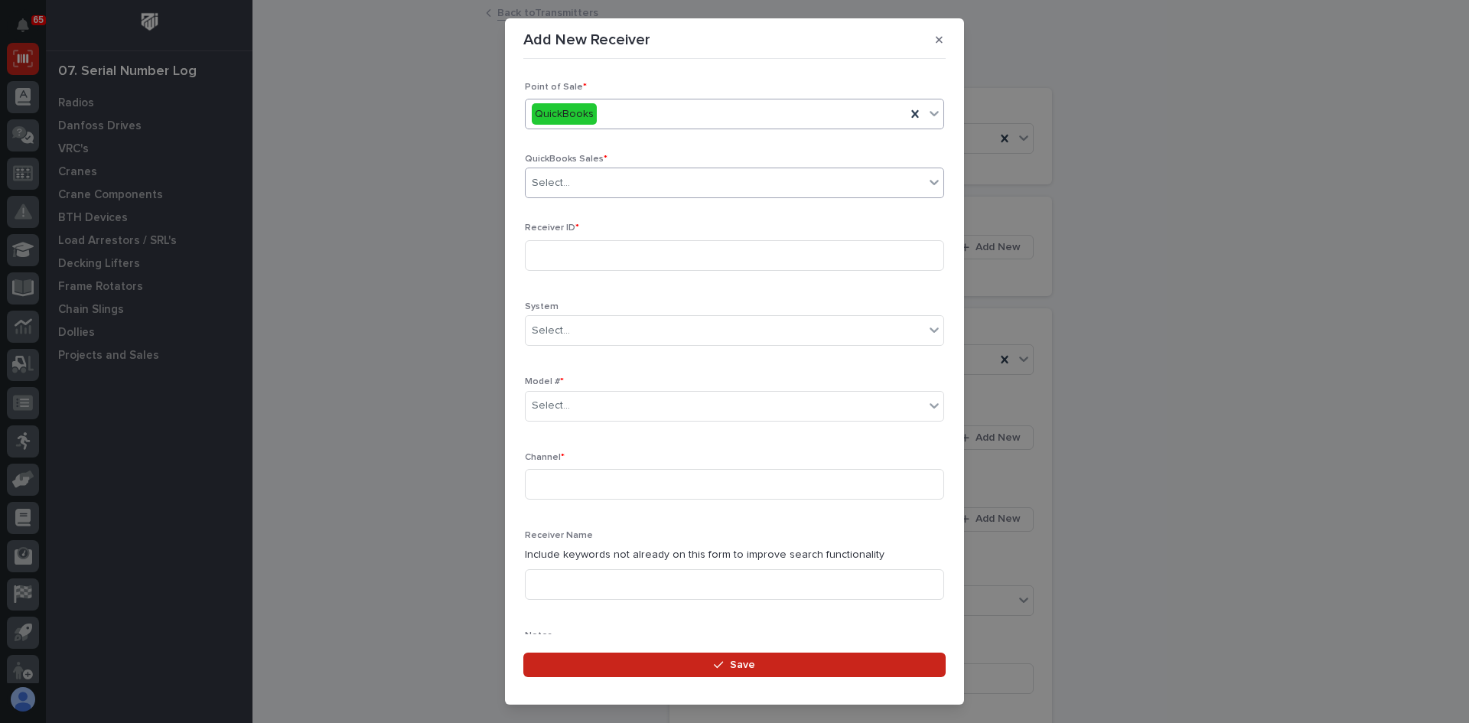
click at [580, 184] on div "Select..." at bounding box center [725, 183] width 399 height 25
type input "******"
click at [590, 209] on div "QB 137294" at bounding box center [729, 212] width 406 height 27
click at [556, 253] on input at bounding box center [734, 255] width 419 height 31
type input "2010294F"
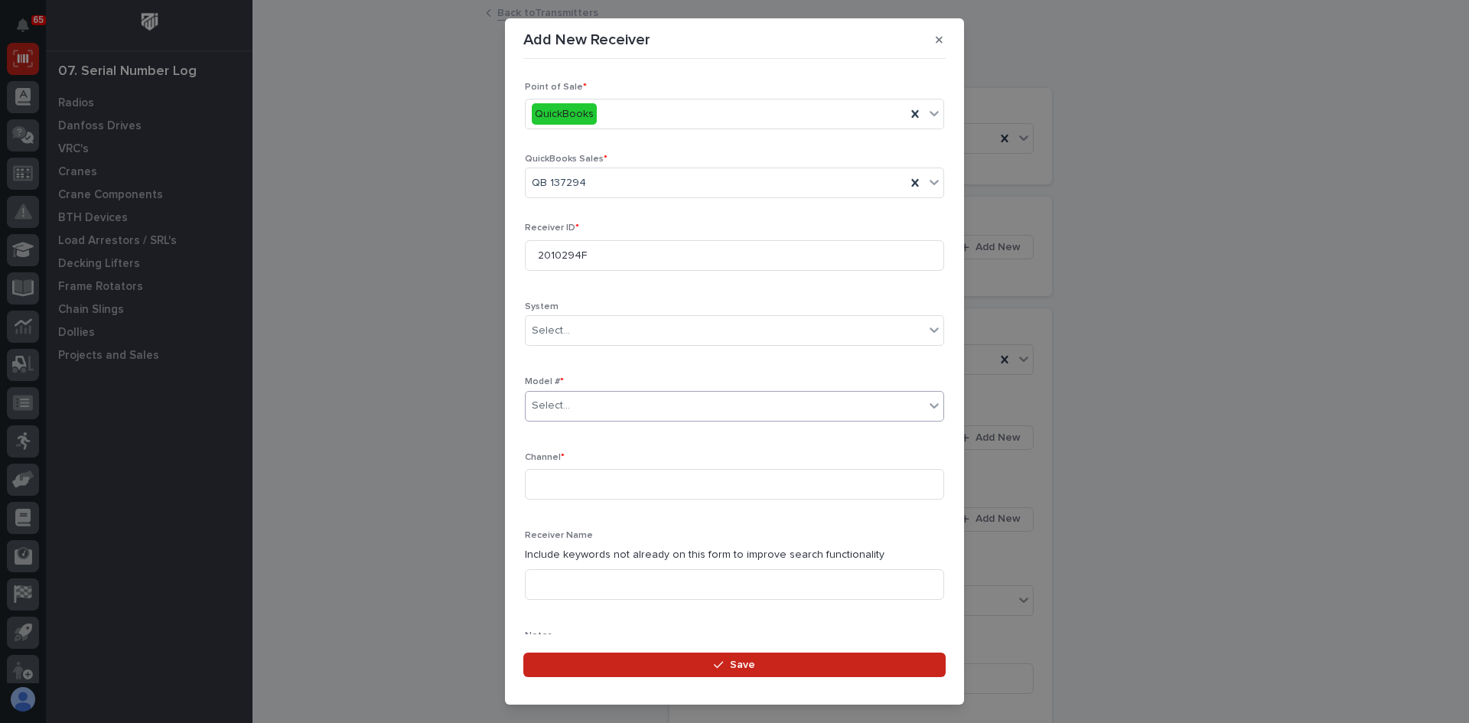
click at [585, 410] on div "Select..." at bounding box center [725, 405] width 399 height 25
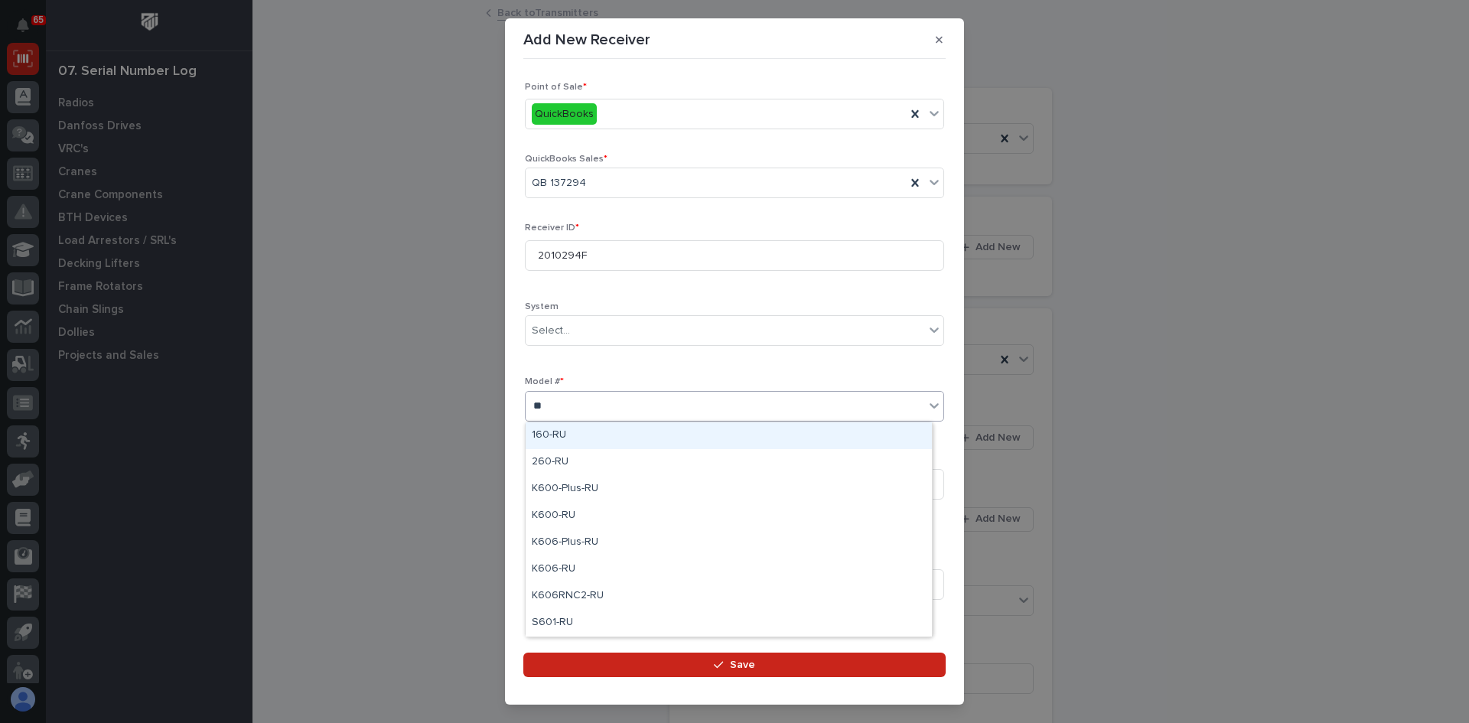
type input "***"
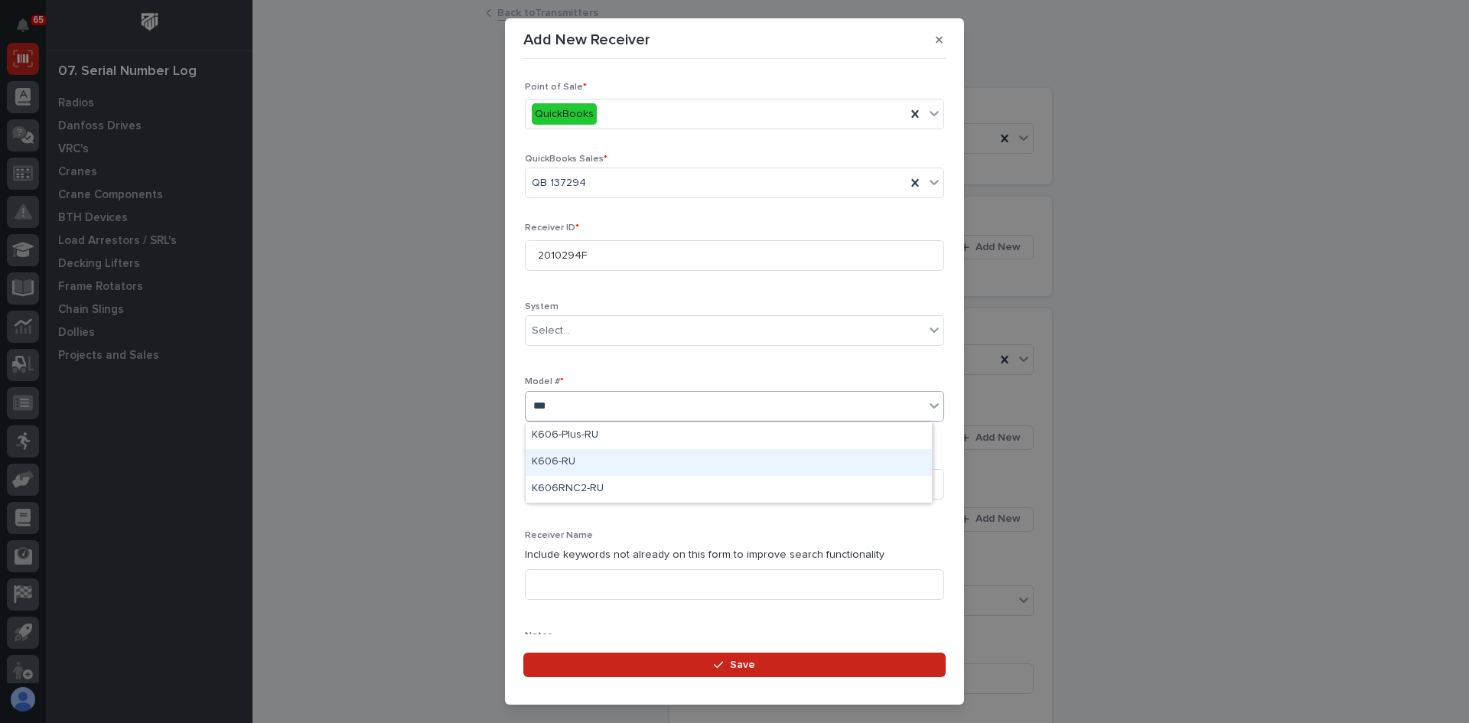
click at [560, 461] on div "K606-RU" at bounding box center [729, 462] width 406 height 27
click at [550, 480] on input at bounding box center [734, 484] width 419 height 31
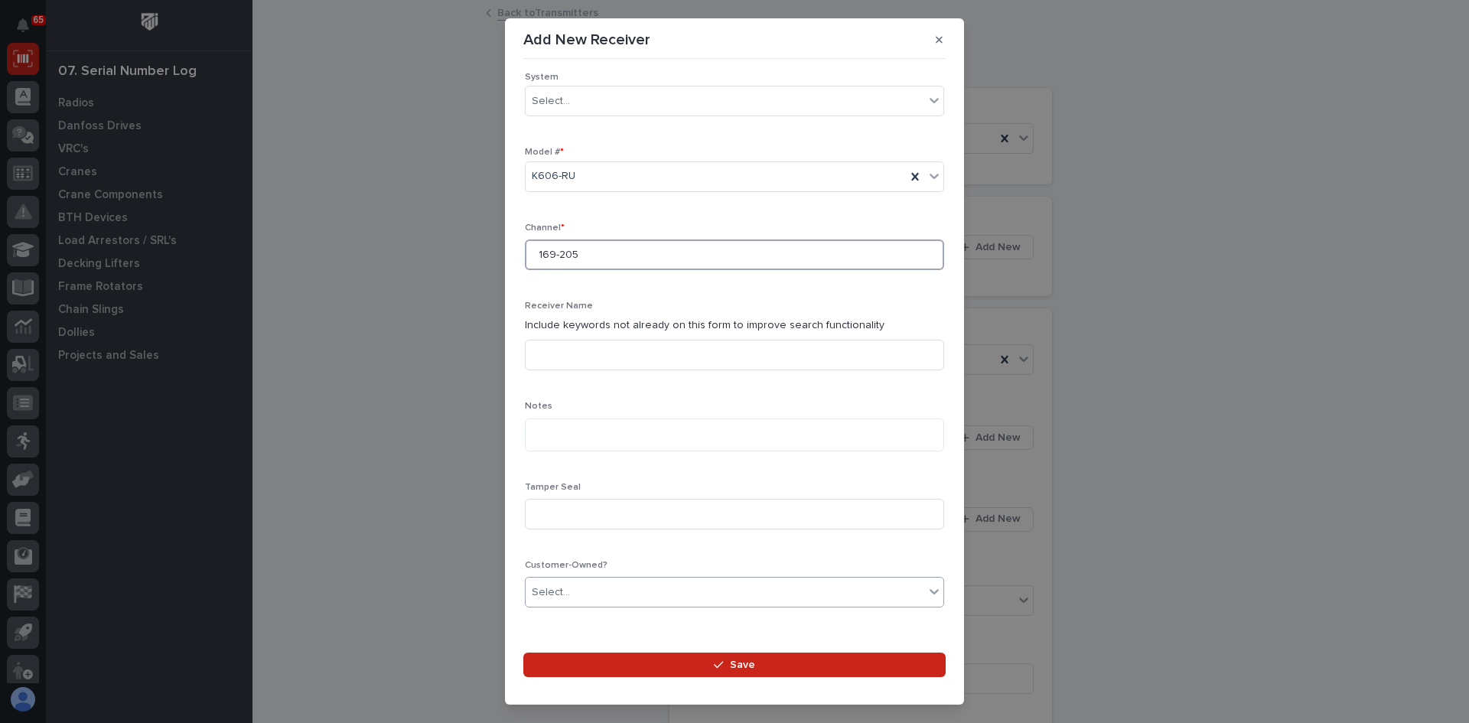
type input "169-205"
click at [566, 591] on div "Select..." at bounding box center [551, 593] width 38 height 16
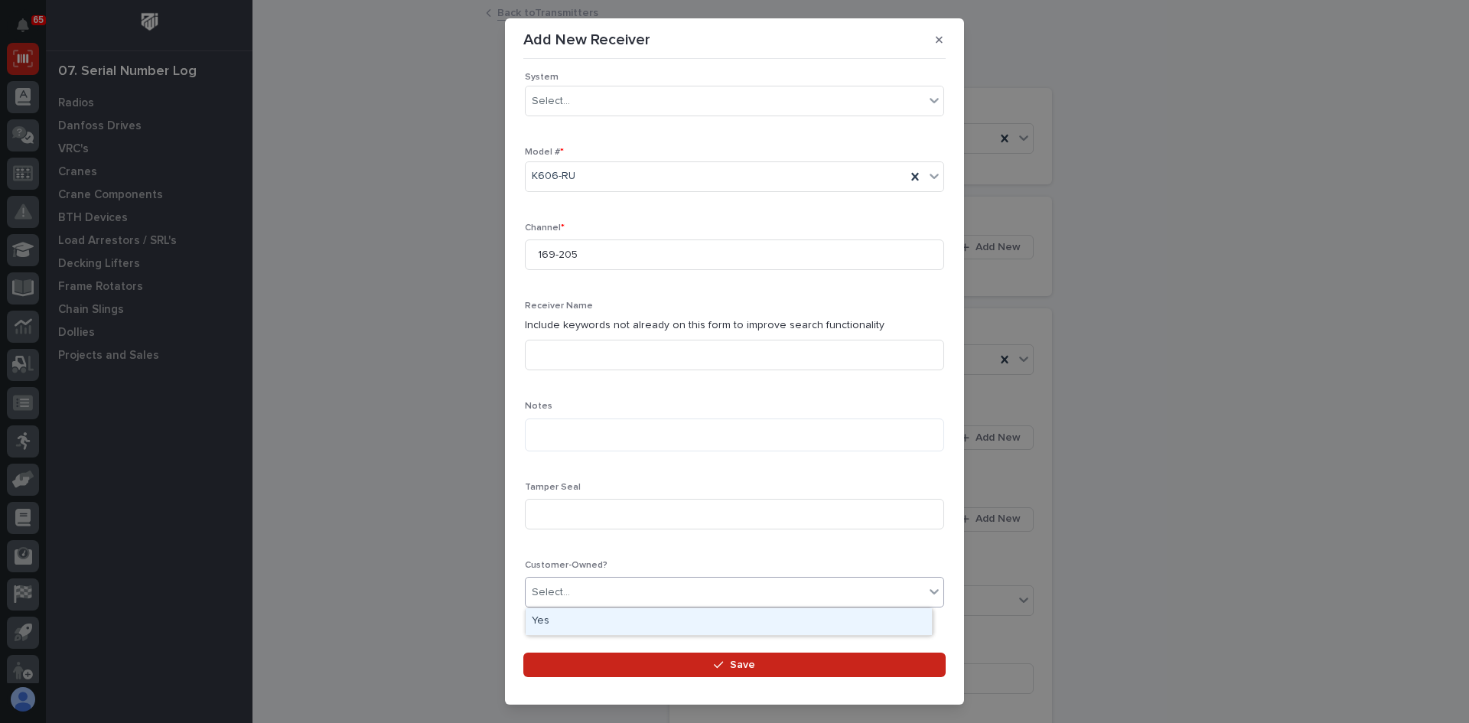
click at [562, 617] on div "Yes" at bounding box center [729, 621] width 406 height 27
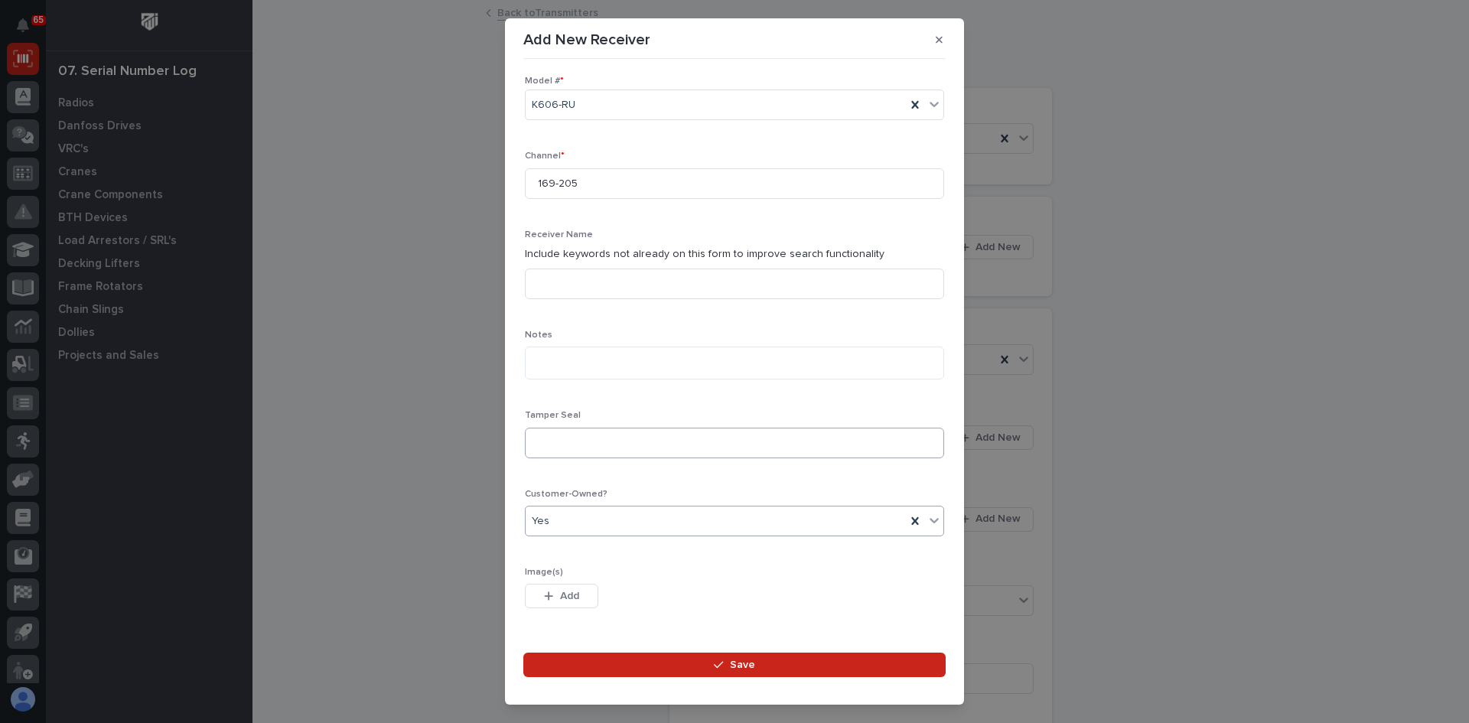
scroll to position [276, 0]
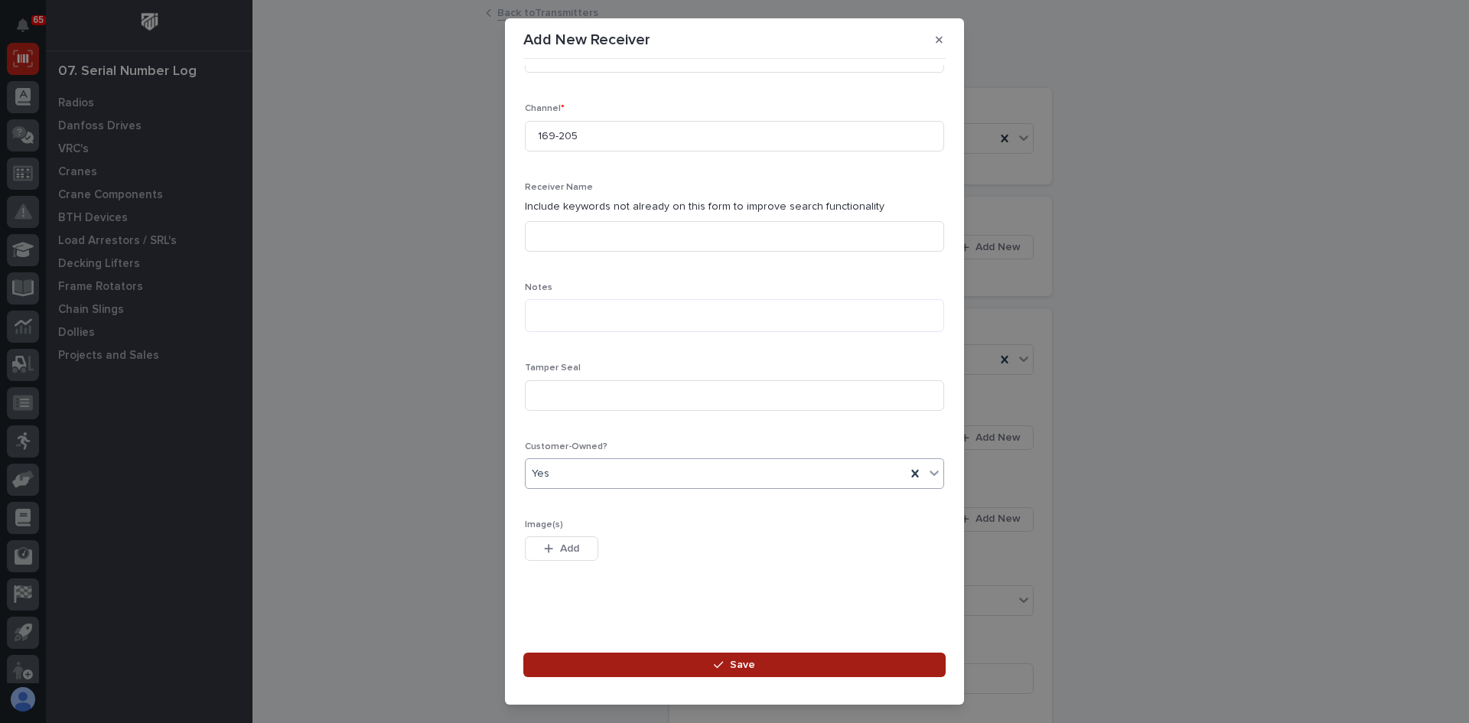
click at [741, 665] on span "Save" at bounding box center [742, 665] width 25 height 14
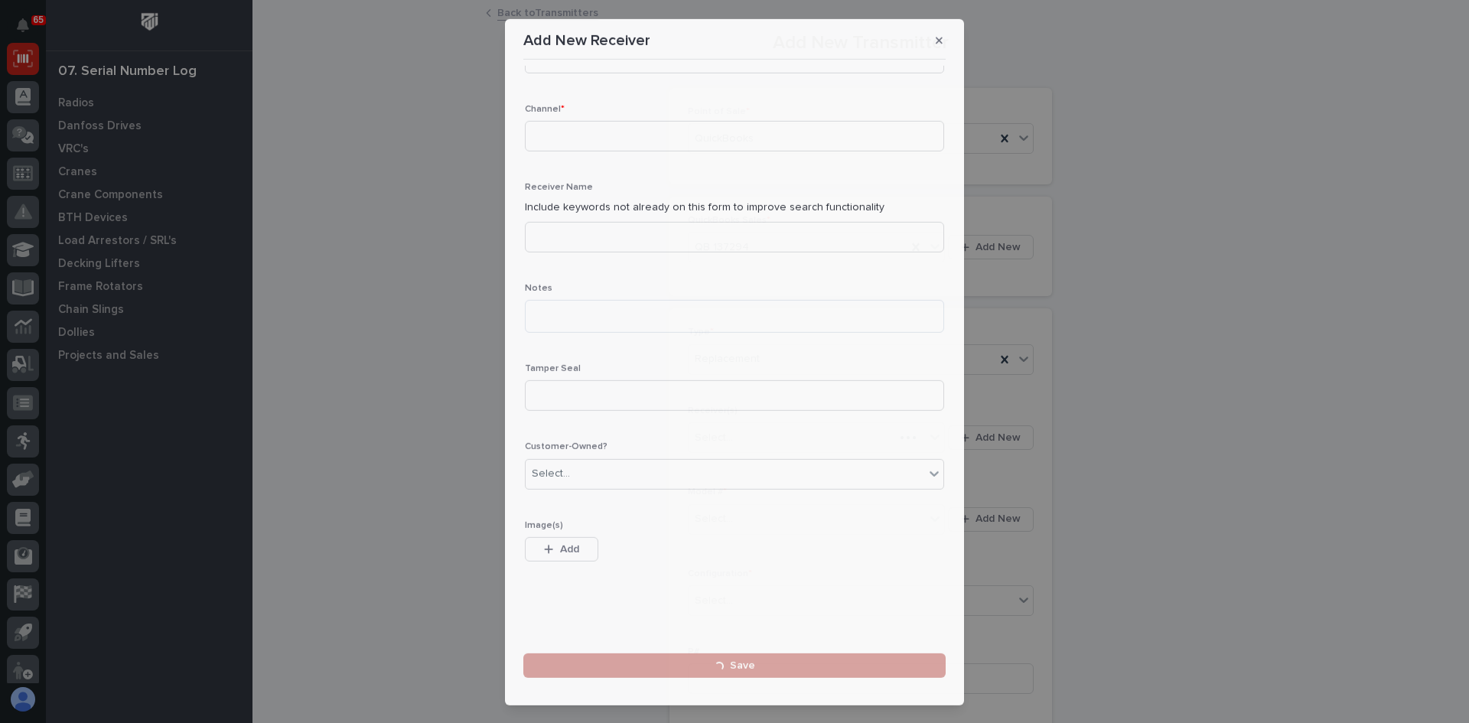
scroll to position [0, 0]
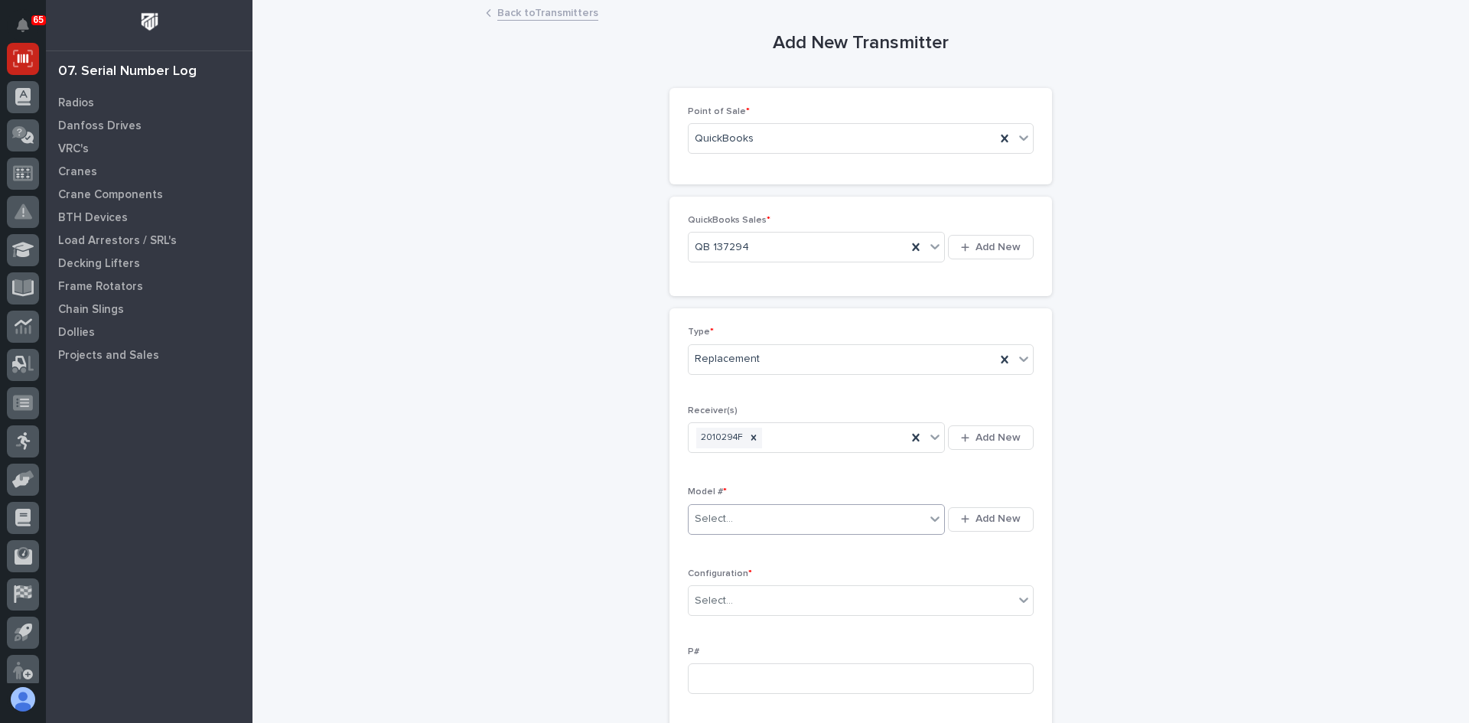
click at [744, 514] on div "Select..." at bounding box center [807, 519] width 236 height 25
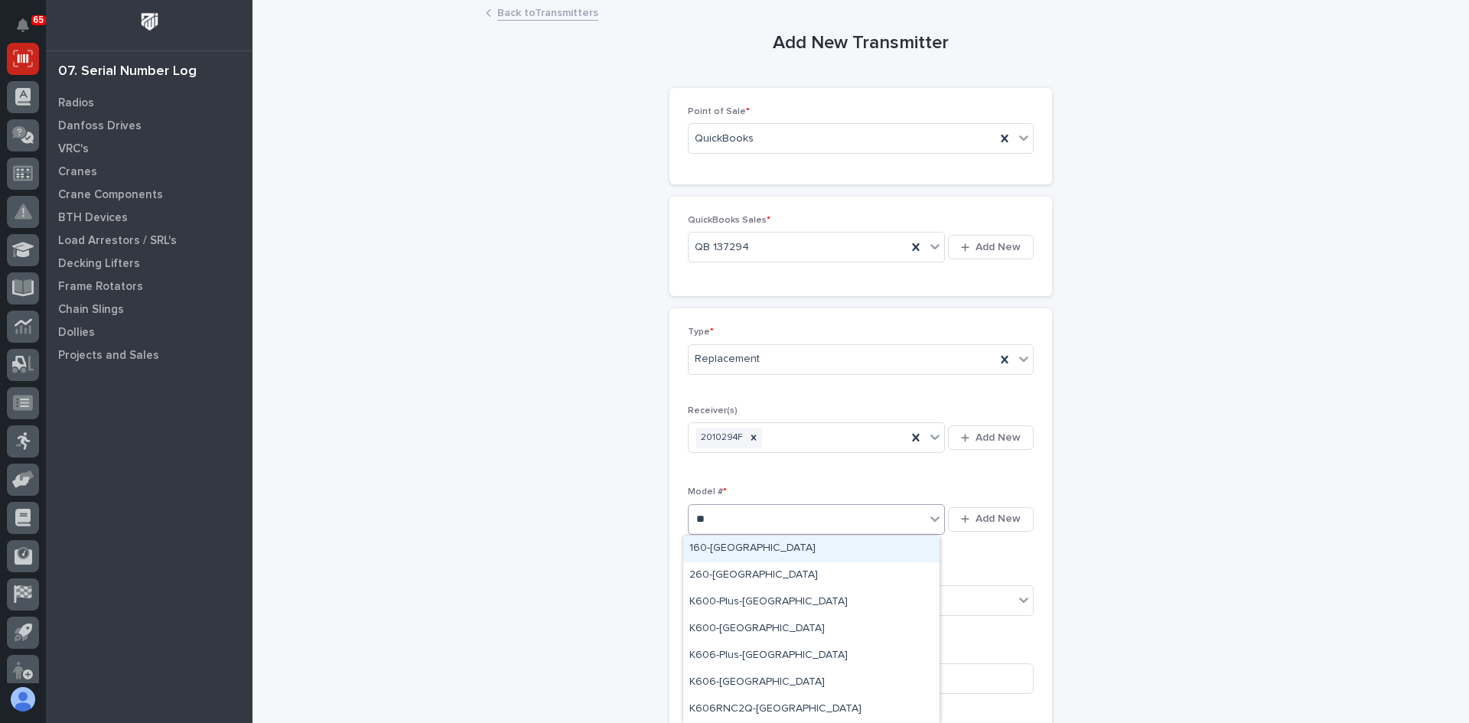
type input "***"
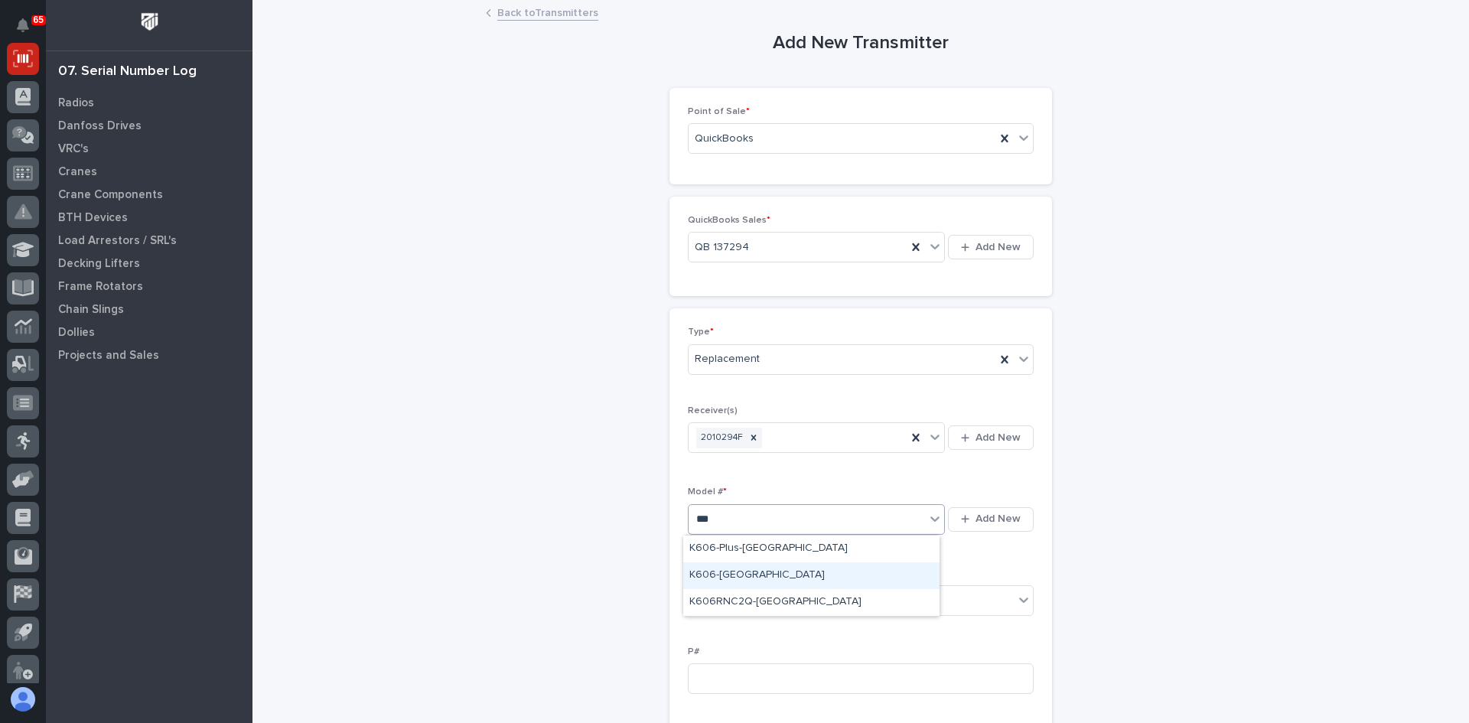
click at [721, 574] on div "K606-[GEOGRAPHIC_DATA]" at bounding box center [811, 575] width 256 height 27
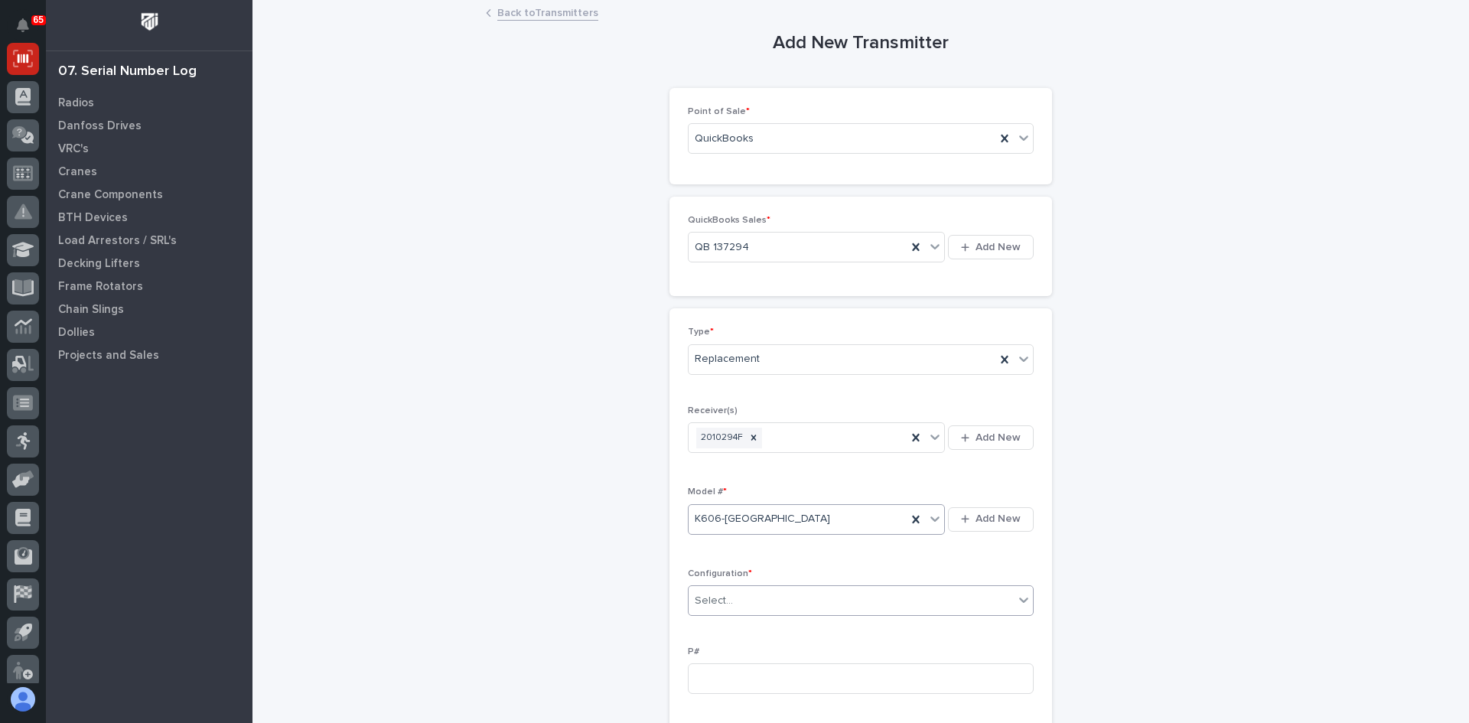
click at [735, 598] on input "text" at bounding box center [736, 601] width 2 height 13
click at [715, 627] on div "Standard" at bounding box center [855, 630] width 344 height 27
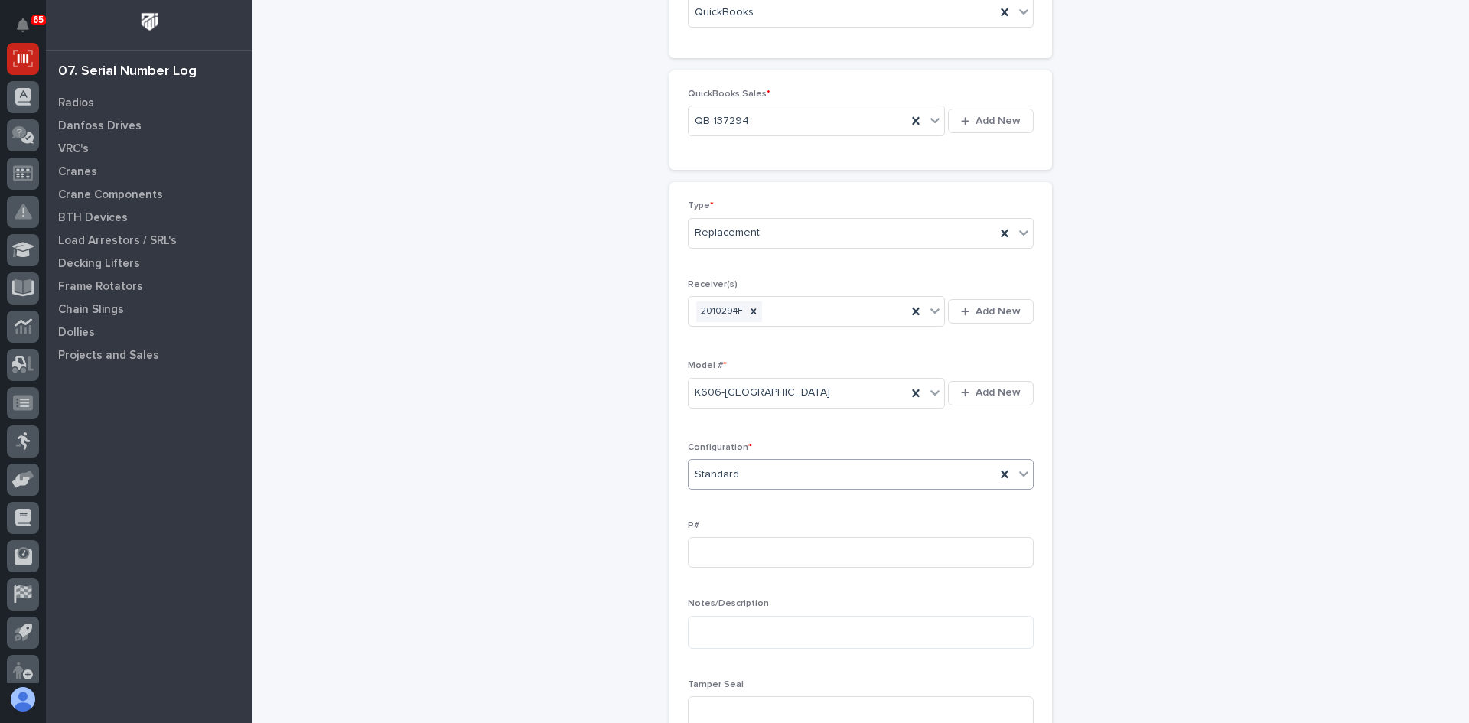
scroll to position [153, 0]
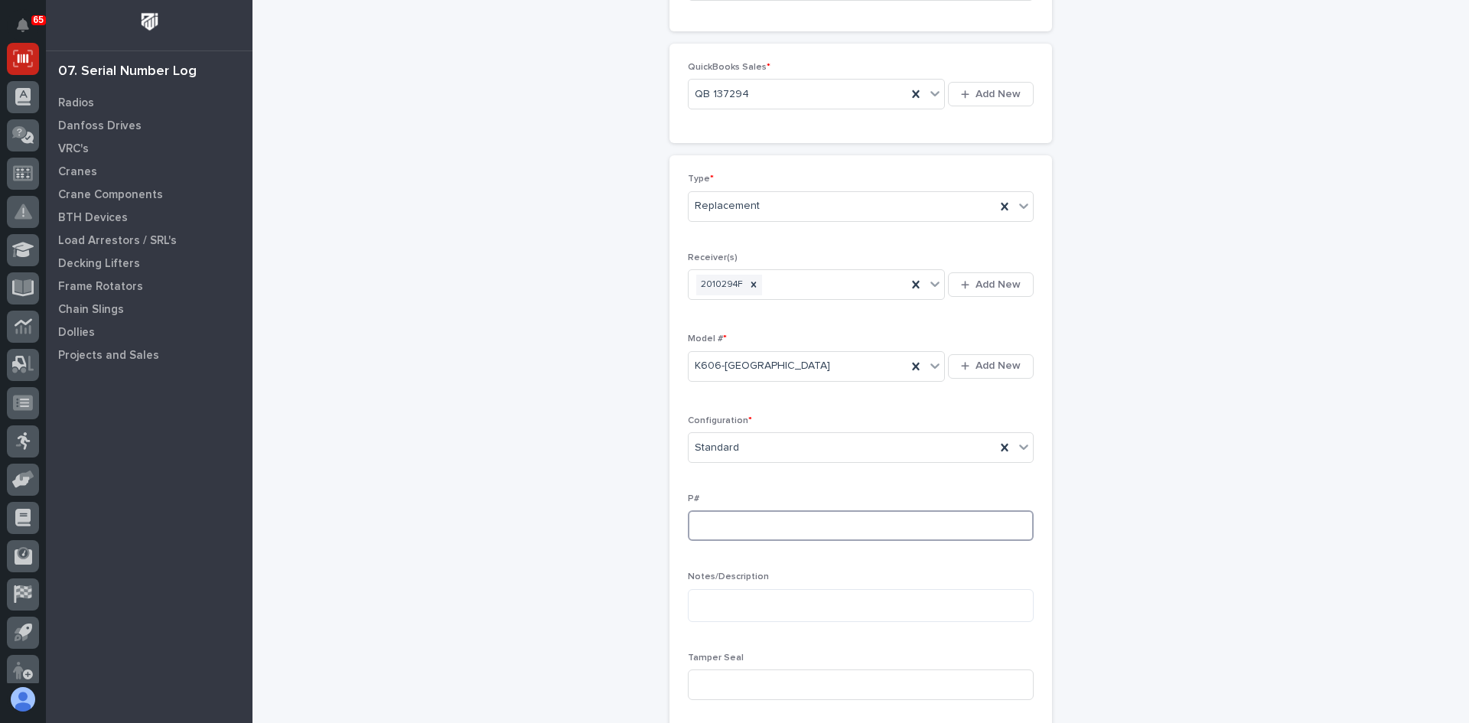
click at [693, 523] on input at bounding box center [861, 525] width 346 height 31
type input "PW1957-P"
click at [711, 686] on input at bounding box center [861, 684] width 346 height 31
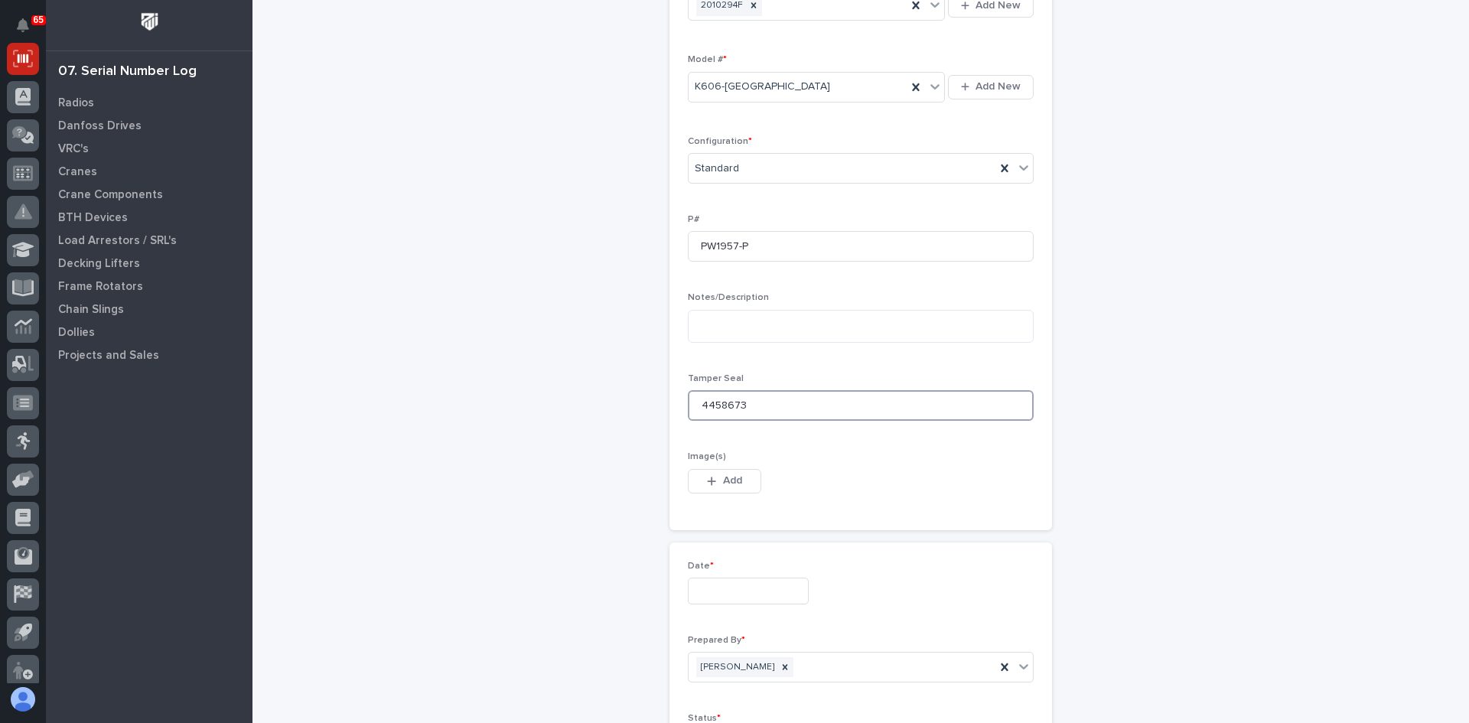
scroll to position [459, 0]
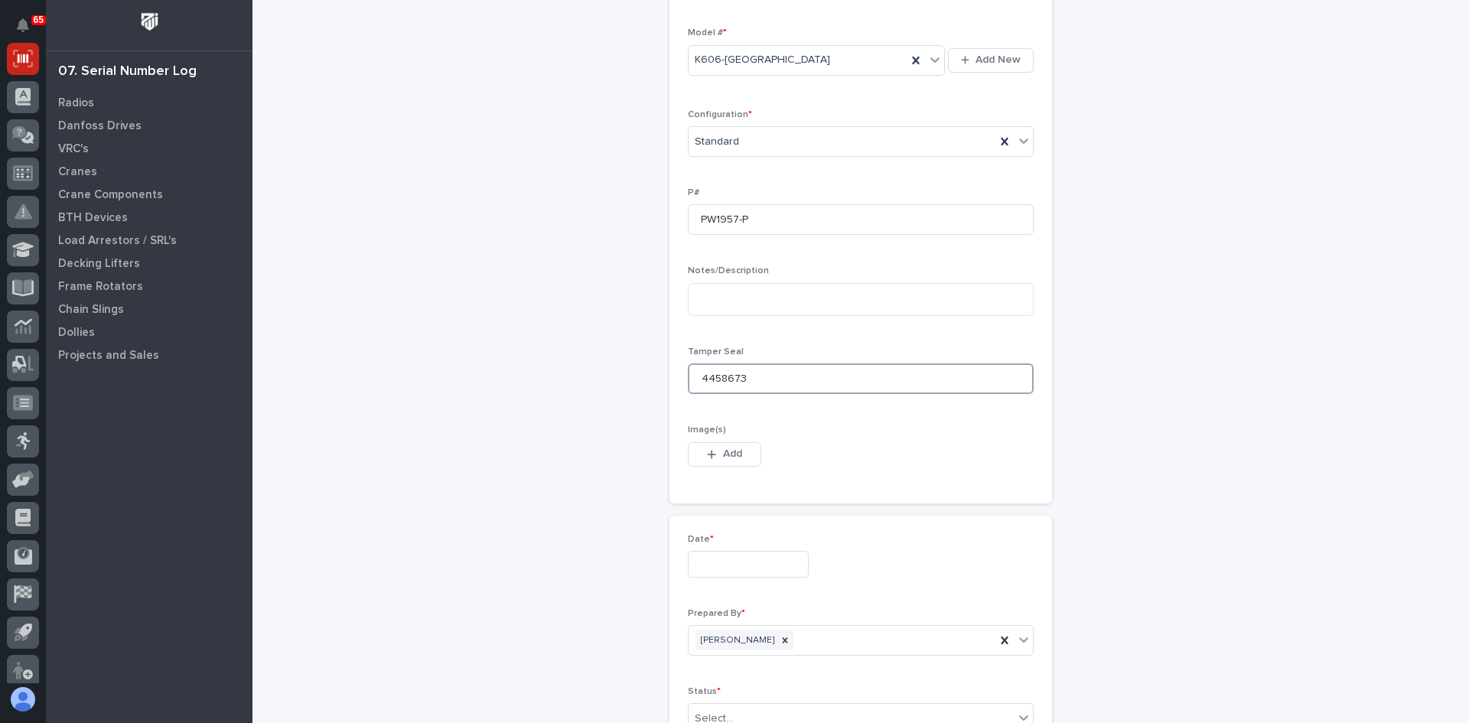
type input "4458673"
click at [715, 568] on input "text" at bounding box center [748, 564] width 121 height 27
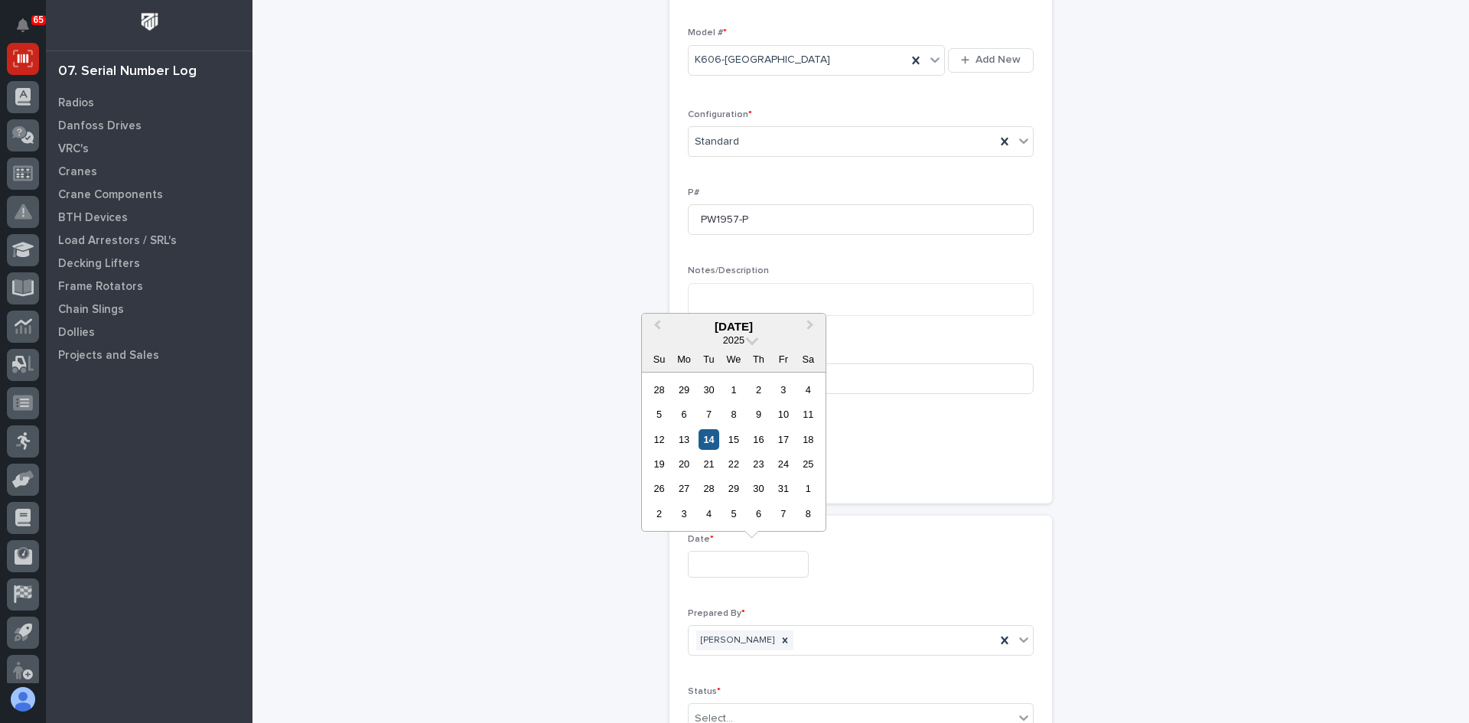
click at [706, 442] on div "14" at bounding box center [709, 439] width 21 height 21
type input "**********"
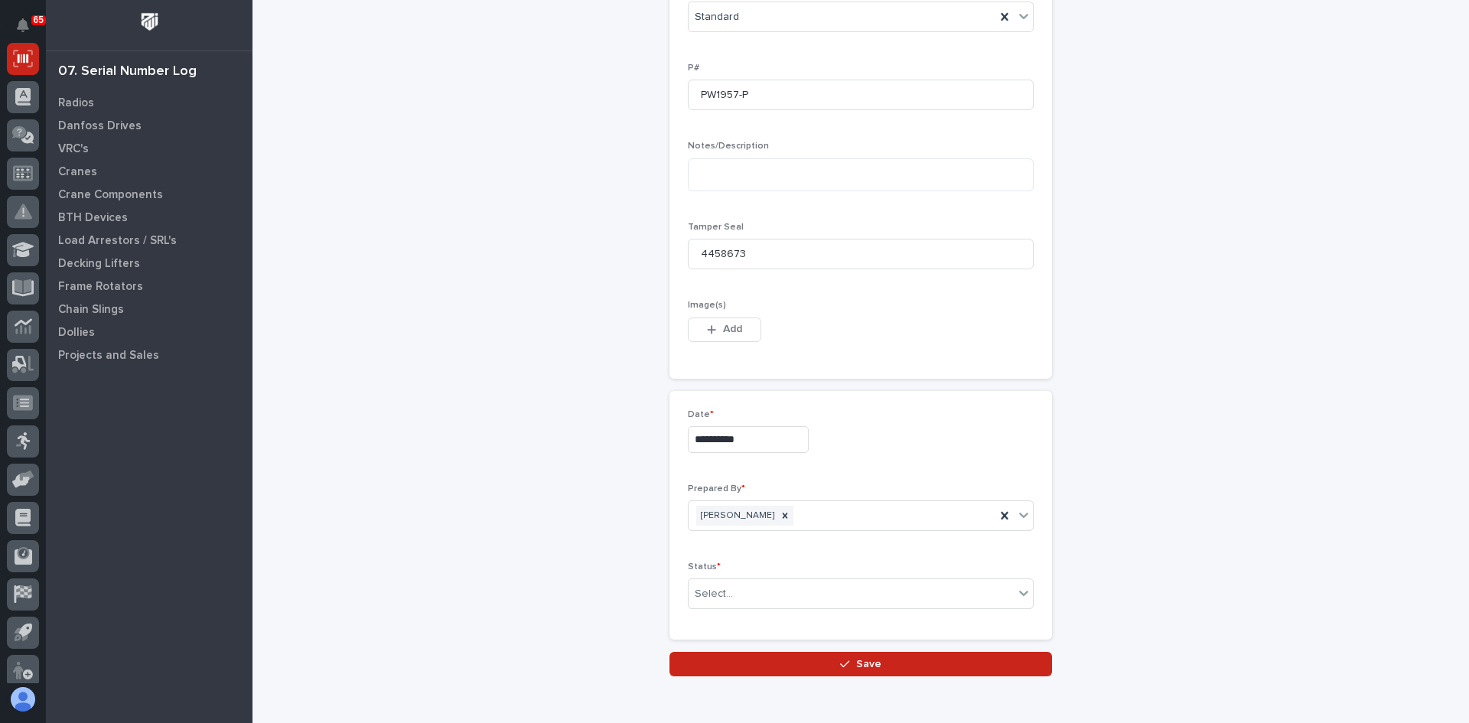
scroll to position [657, 0]
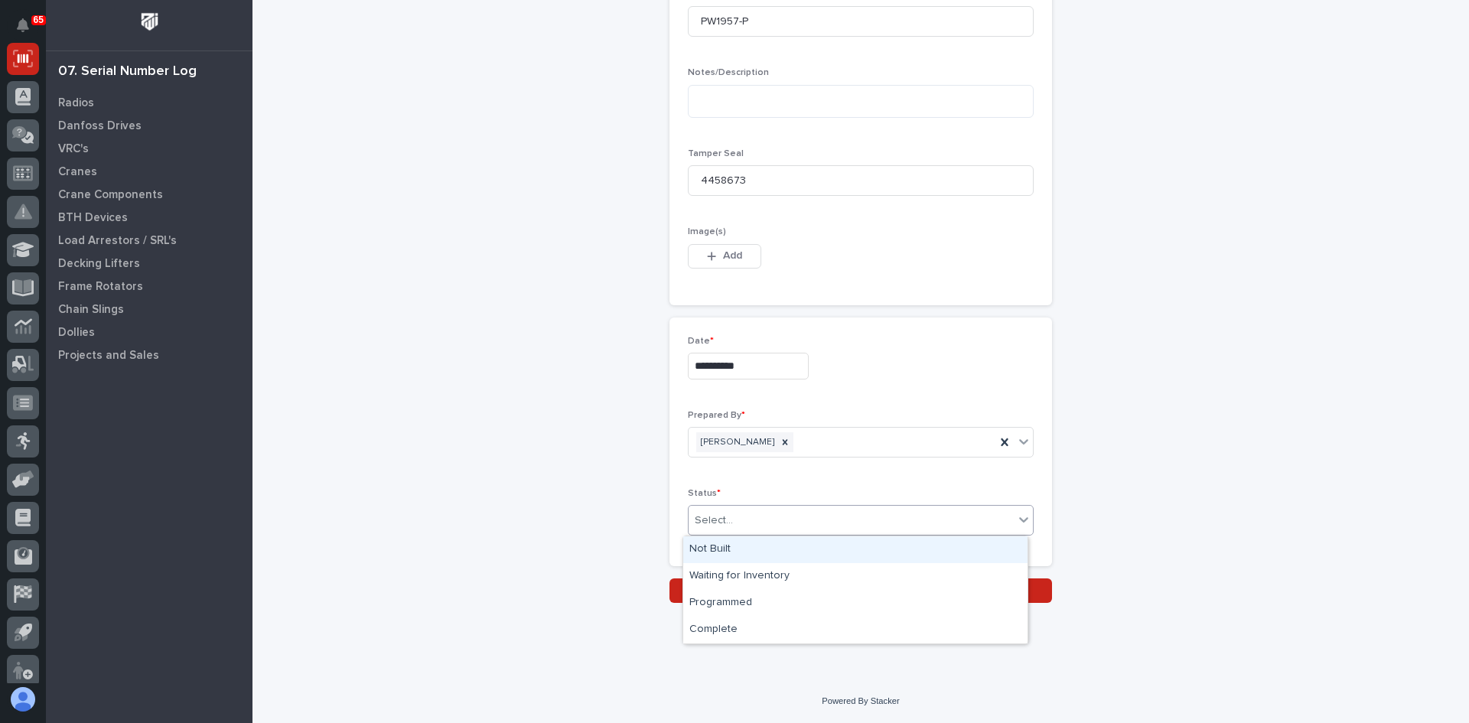
click at [740, 520] on div "Select..." at bounding box center [851, 520] width 325 height 25
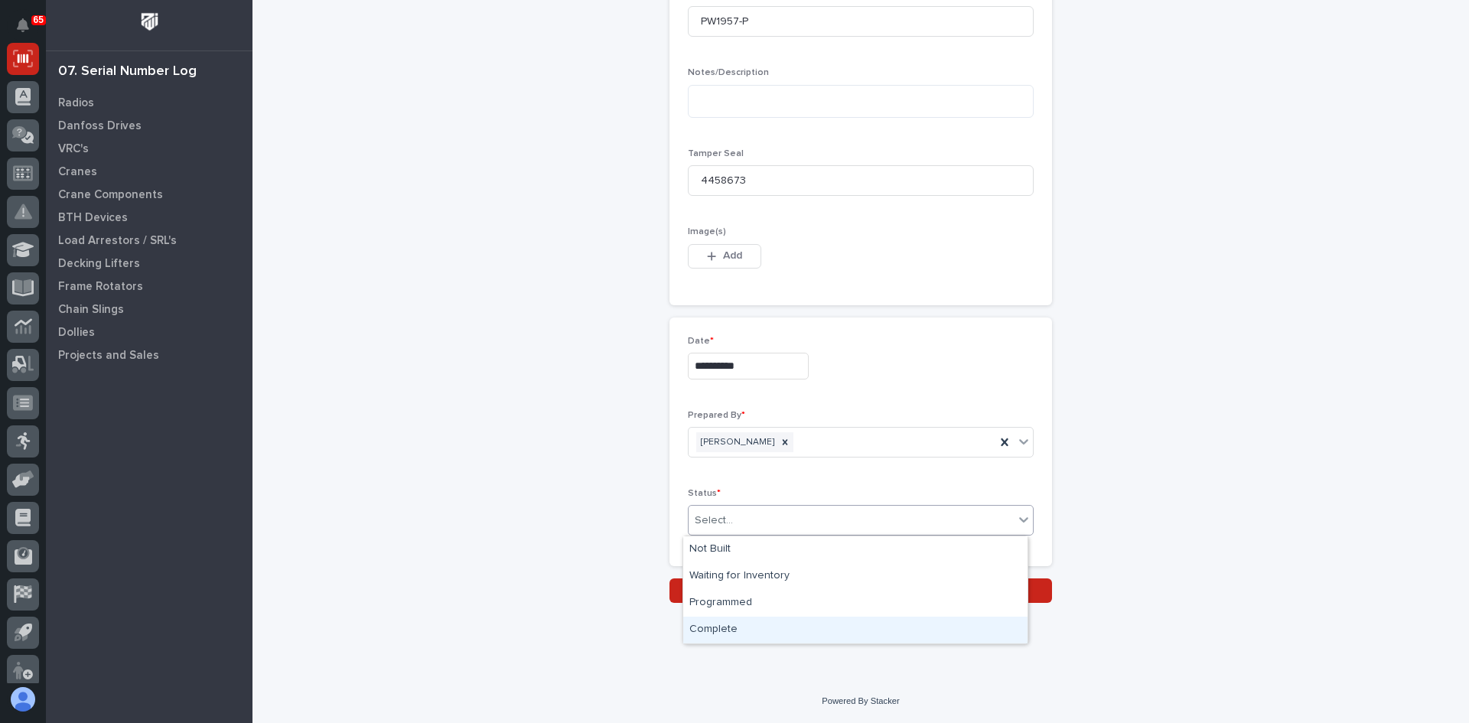
click at [730, 624] on div "Complete" at bounding box center [855, 630] width 344 height 27
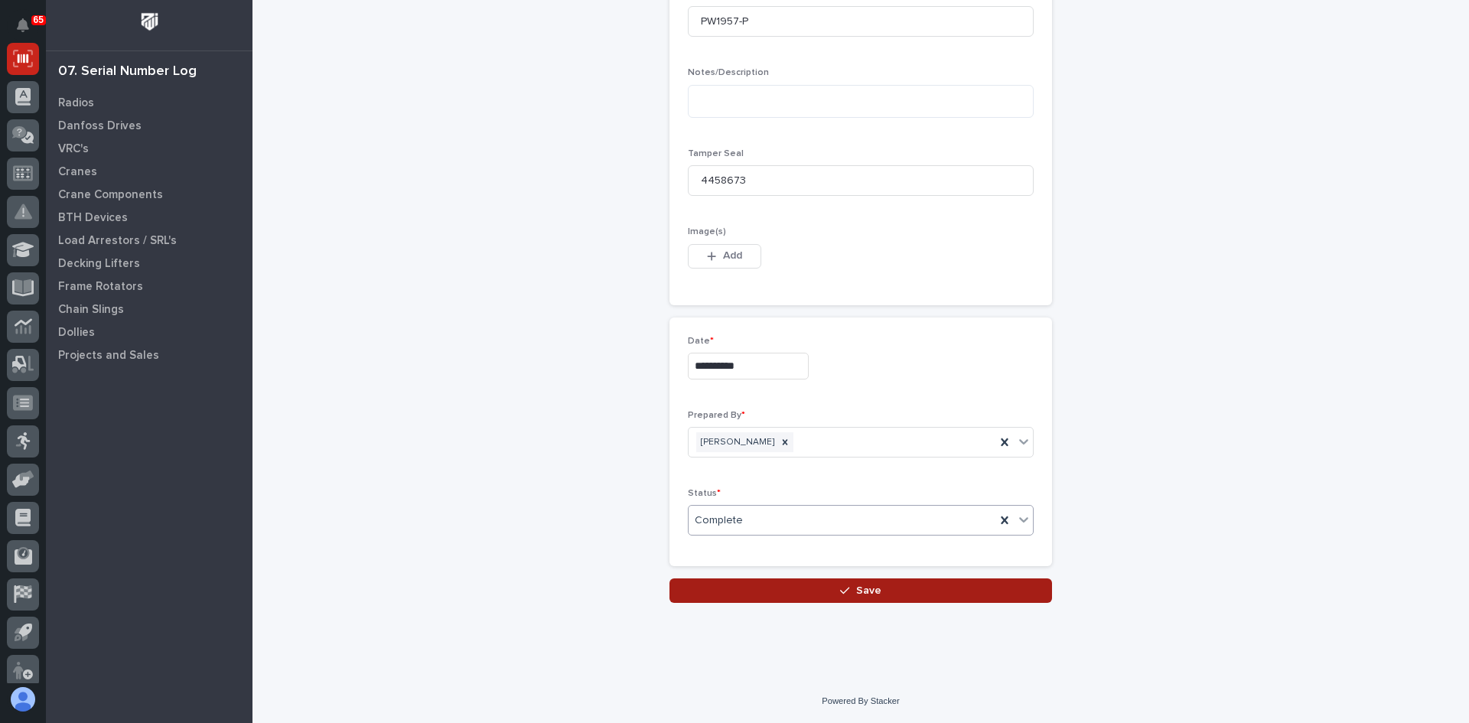
click at [865, 593] on span "Save" at bounding box center [868, 591] width 25 height 14
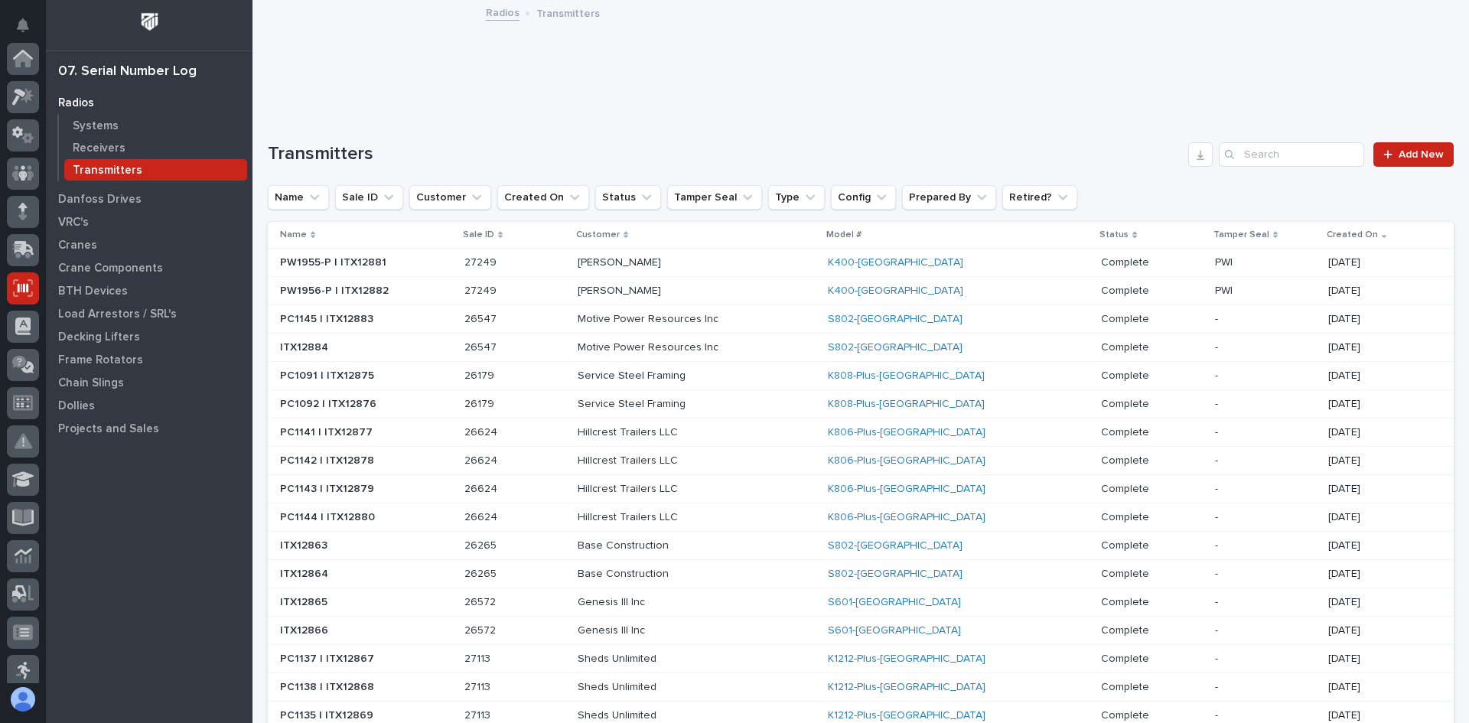
scroll to position [230, 0]
